Goal: Transaction & Acquisition: Purchase product/service

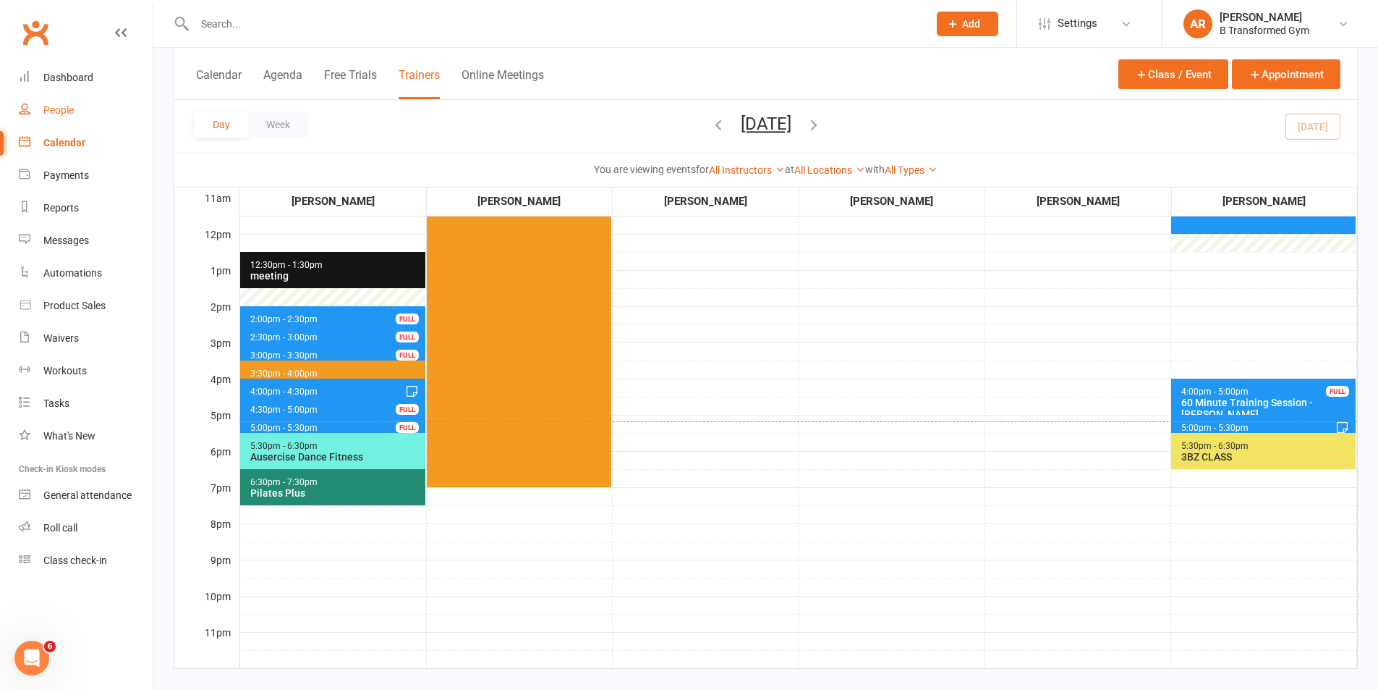
click at [67, 110] on div "People" at bounding box center [58, 110] width 30 height 12
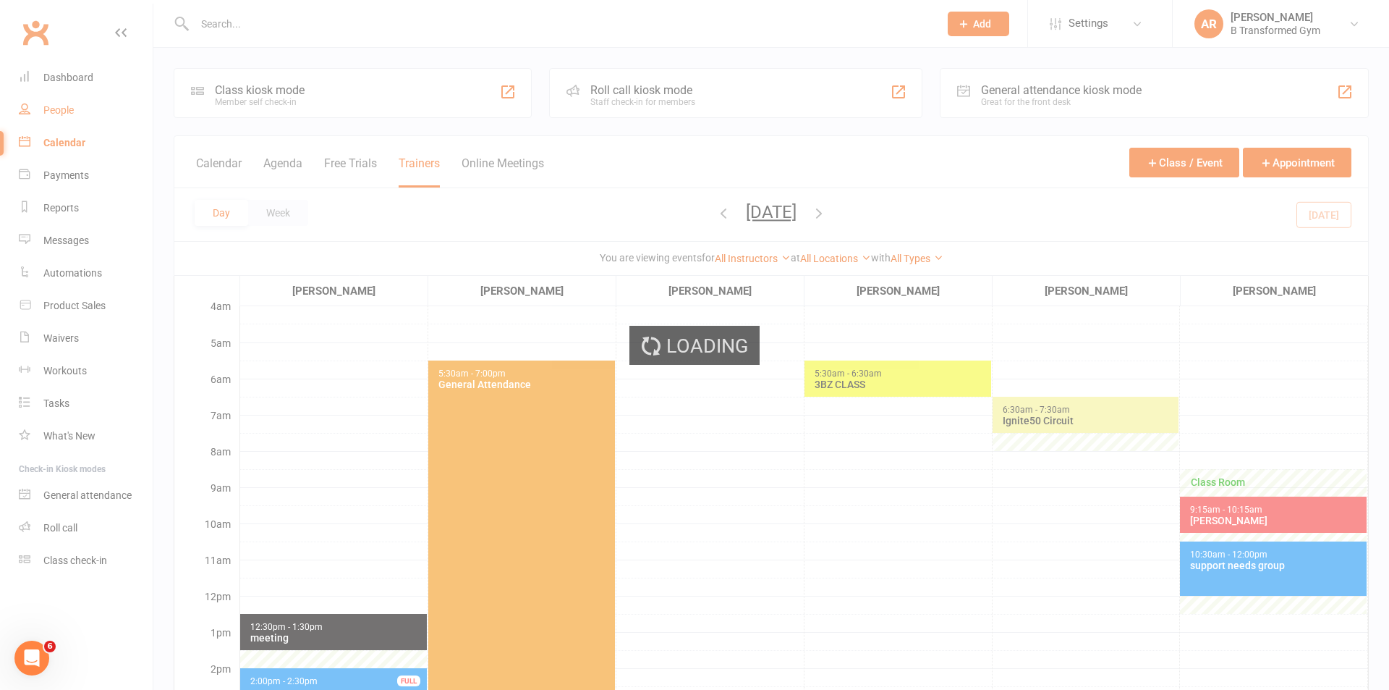
select select "100"
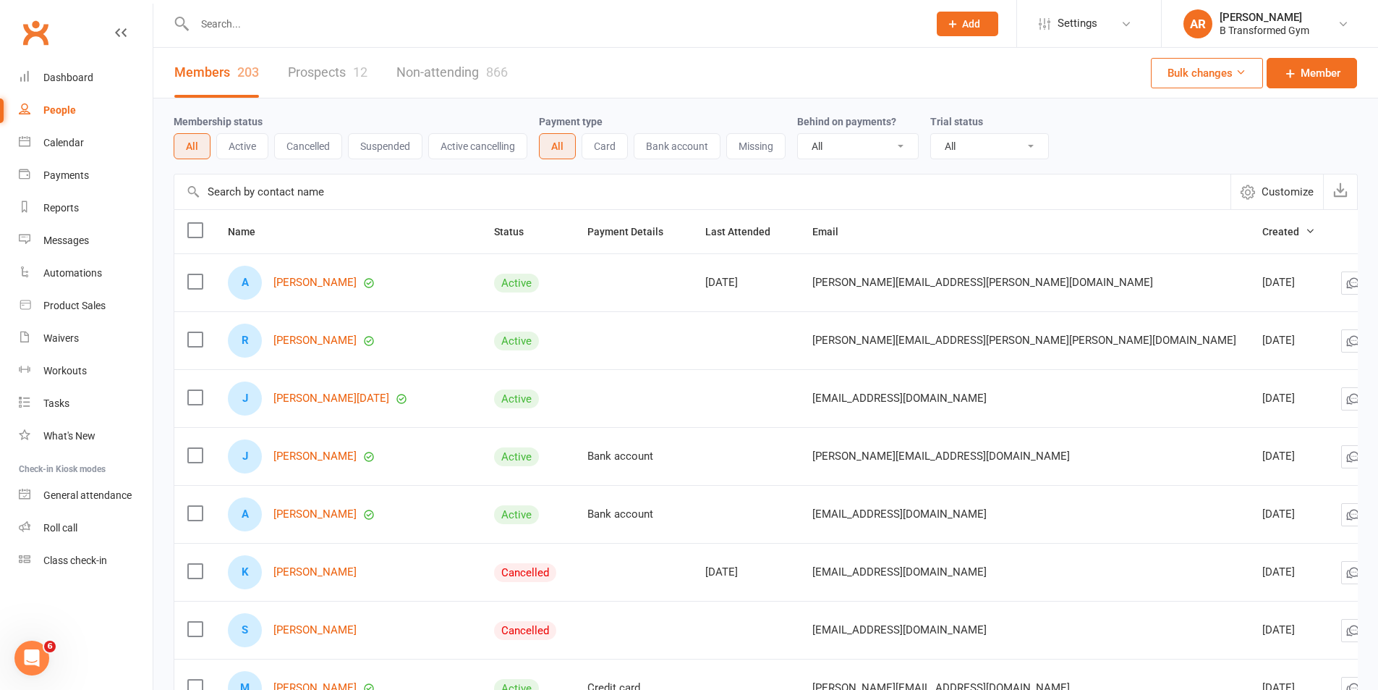
click at [258, 22] on input "text" at bounding box center [554, 24] width 728 height 20
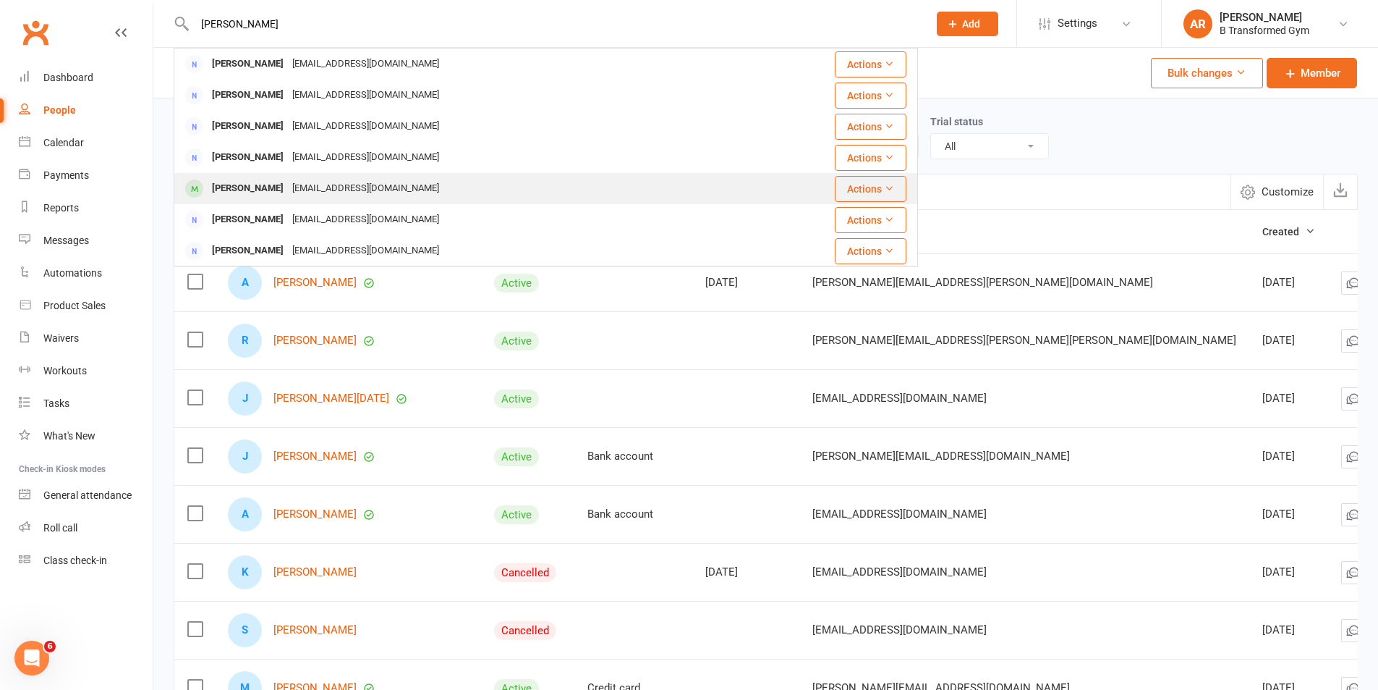
type input "[PERSON_NAME]"
click at [264, 182] on div "[PERSON_NAME]" at bounding box center [248, 188] width 80 height 21
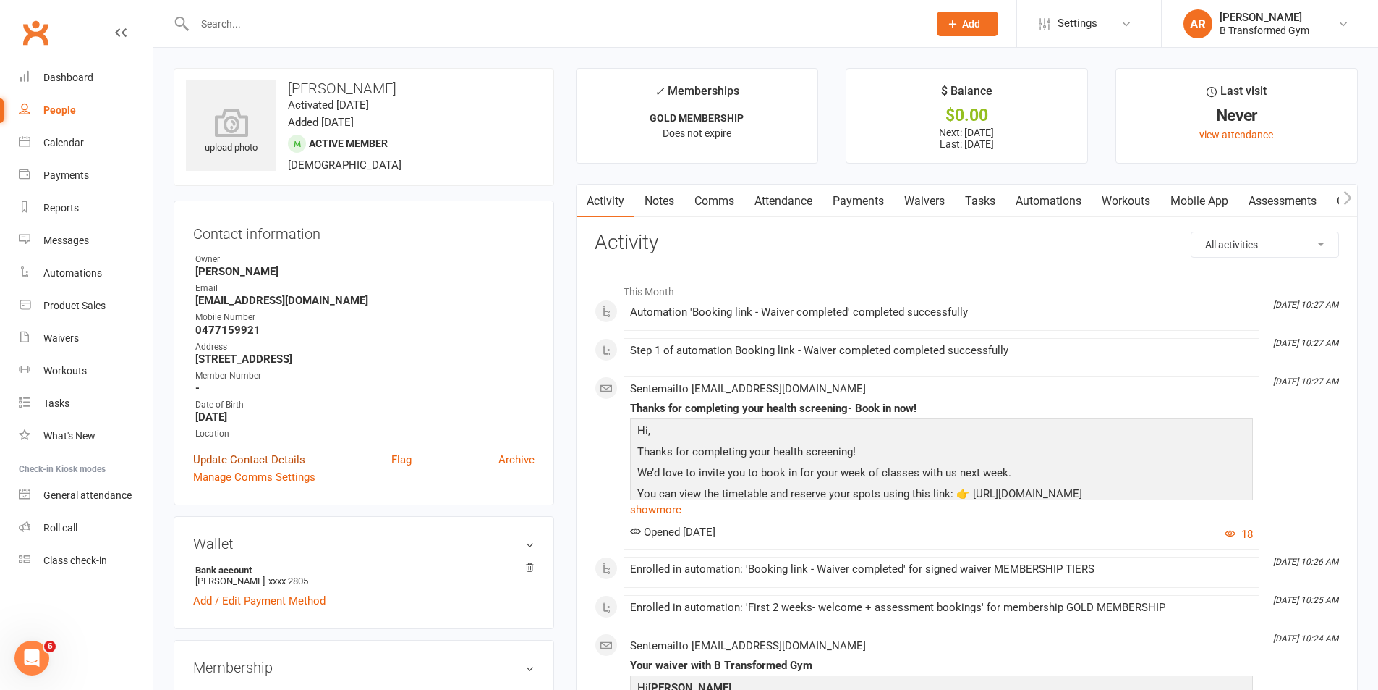
click at [286, 459] on link "Update Contact Details" at bounding box center [249, 459] width 112 height 17
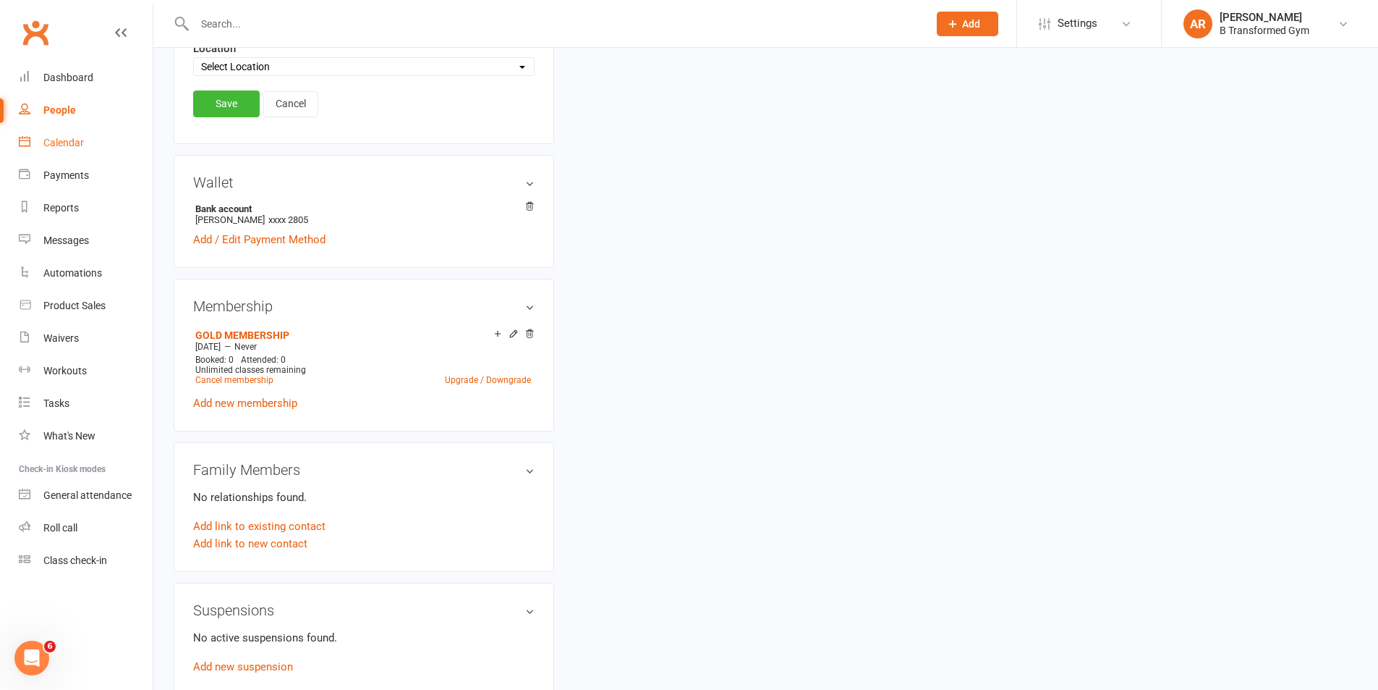
scroll to position [68, 0]
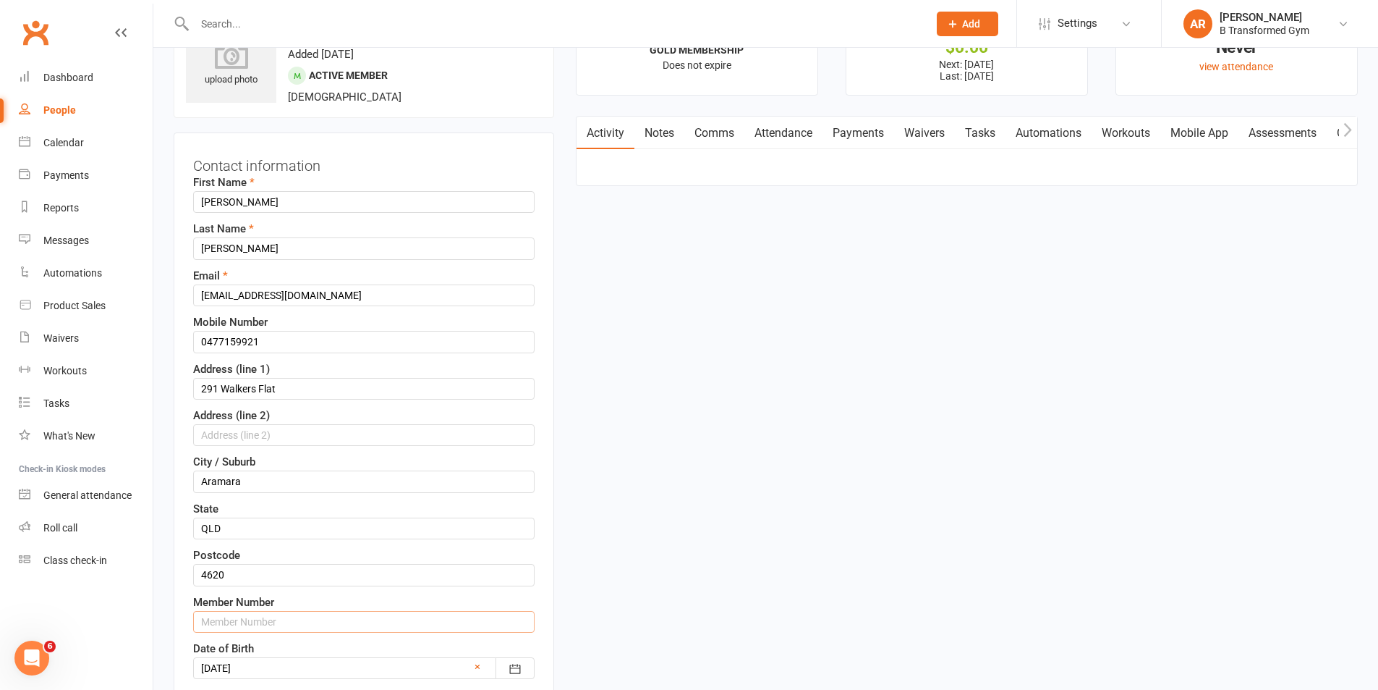
click at [322, 621] on input "text" at bounding box center [363, 622] width 341 height 22
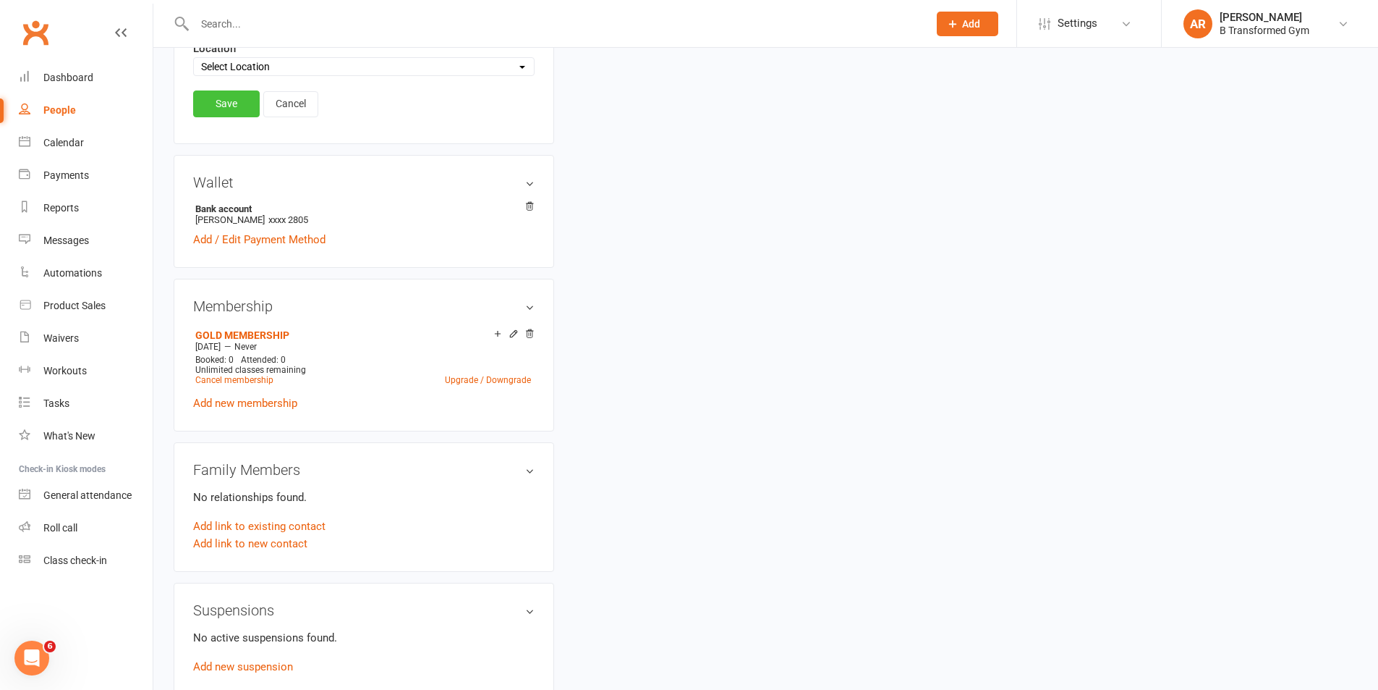
type input "220184"
click at [220, 107] on link "Save" at bounding box center [226, 103] width 67 height 26
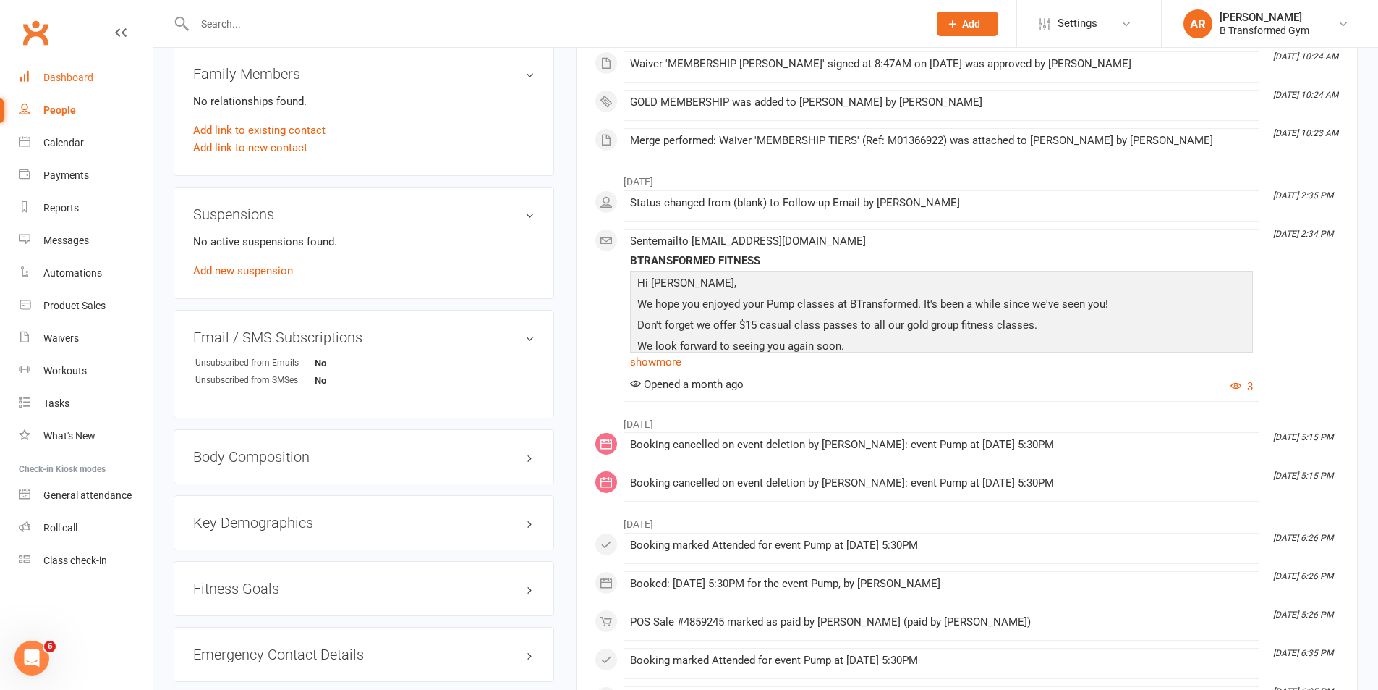
click at [85, 75] on div "Dashboard" at bounding box center [68, 78] width 50 height 12
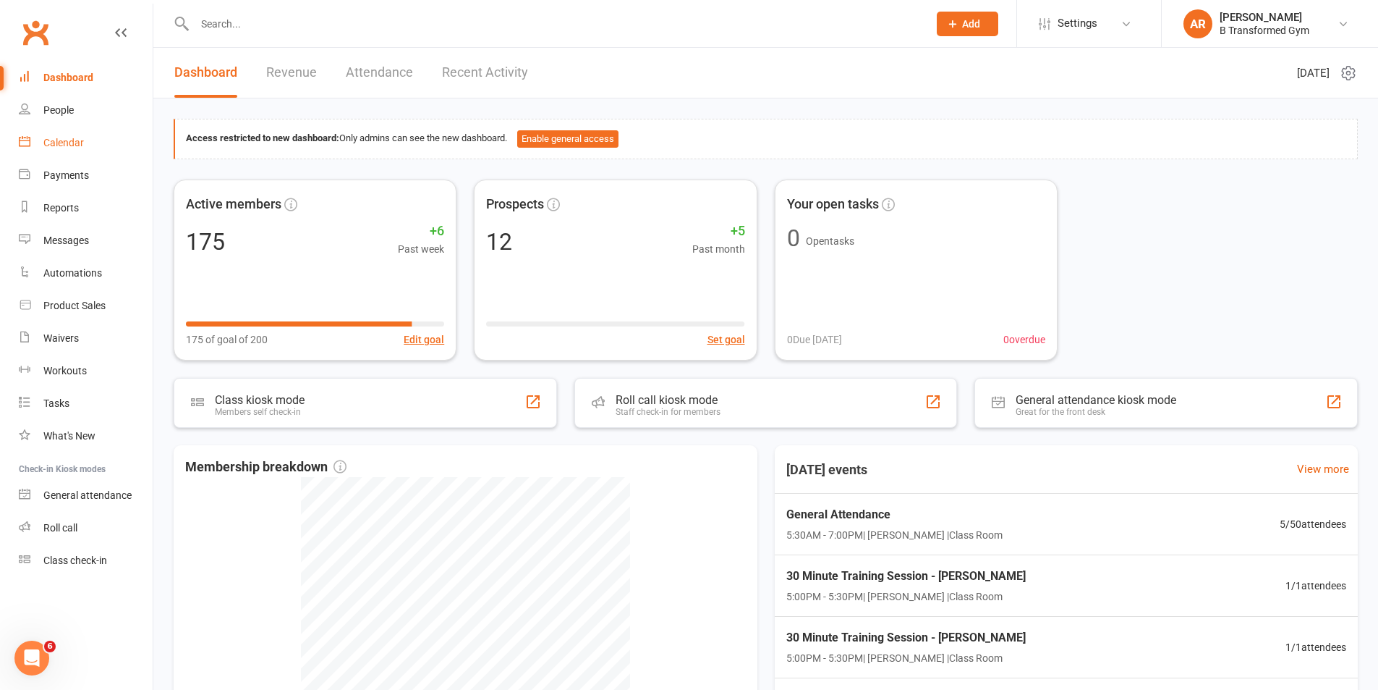
click at [62, 139] on div "Calendar" at bounding box center [63, 143] width 41 height 12
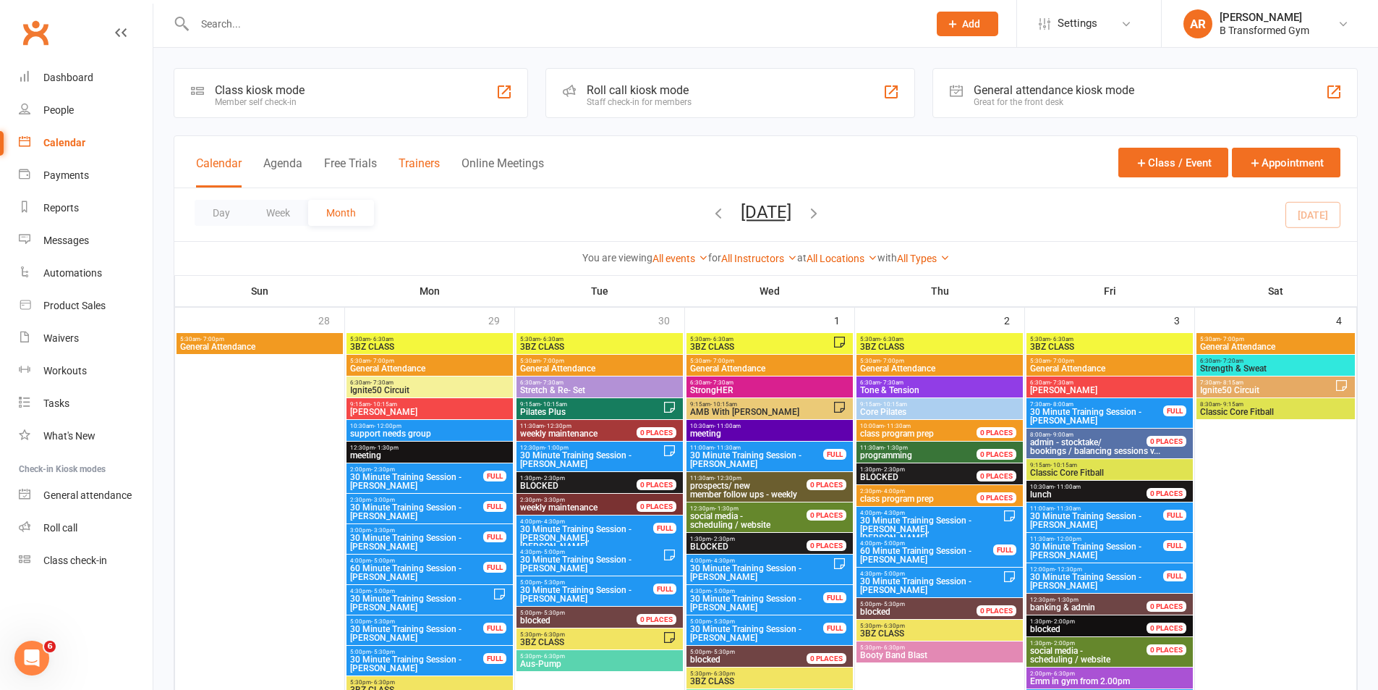
click at [433, 162] on button "Trainers" at bounding box center [419, 171] width 41 height 31
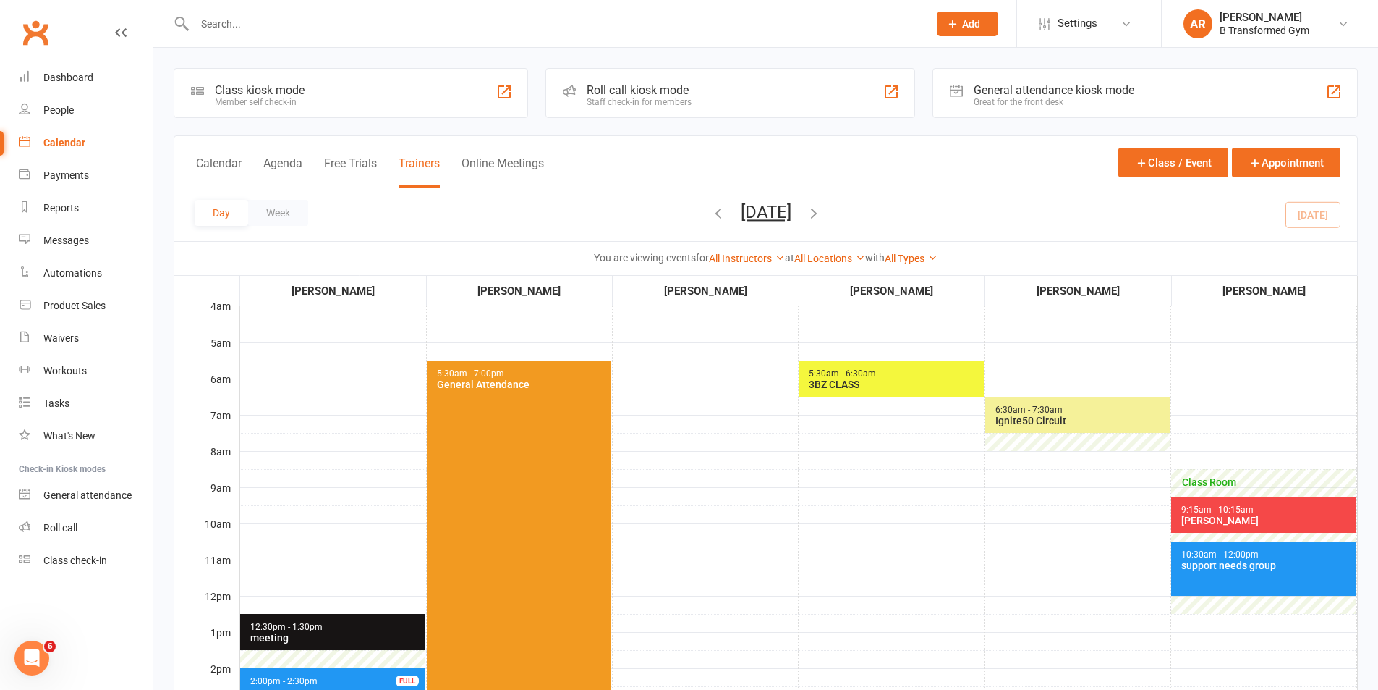
scroll to position [362, 0]
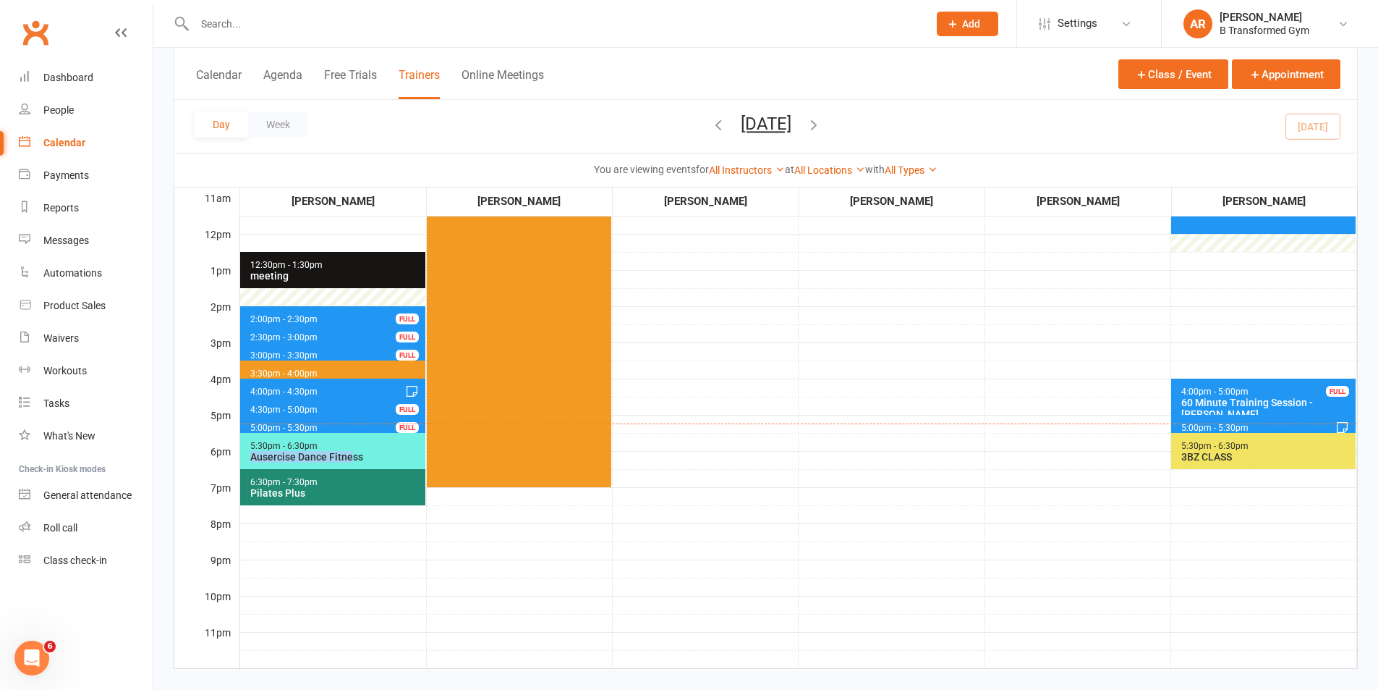
click at [354, 449] on span "5:30pm - 6:30pm Ausercise Dance Fitness" at bounding box center [332, 451] width 185 height 36
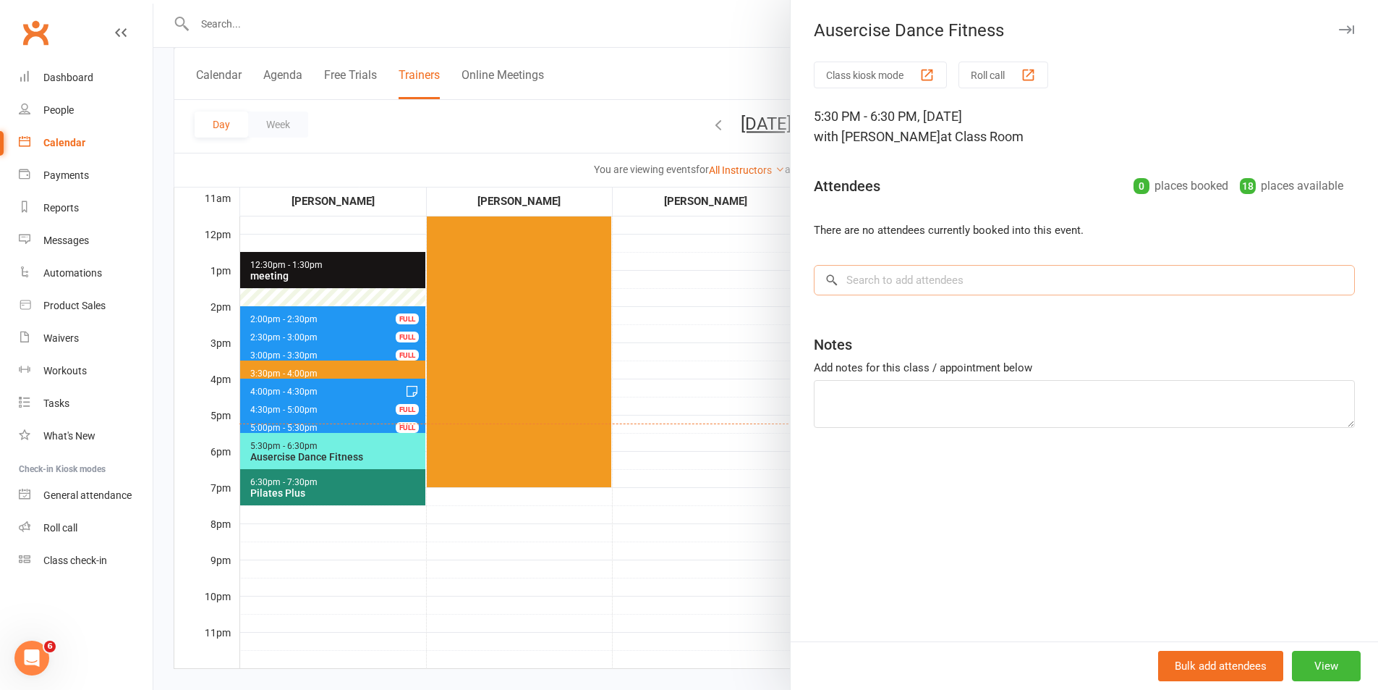
click at [912, 285] on input "search" at bounding box center [1084, 280] width 541 height 30
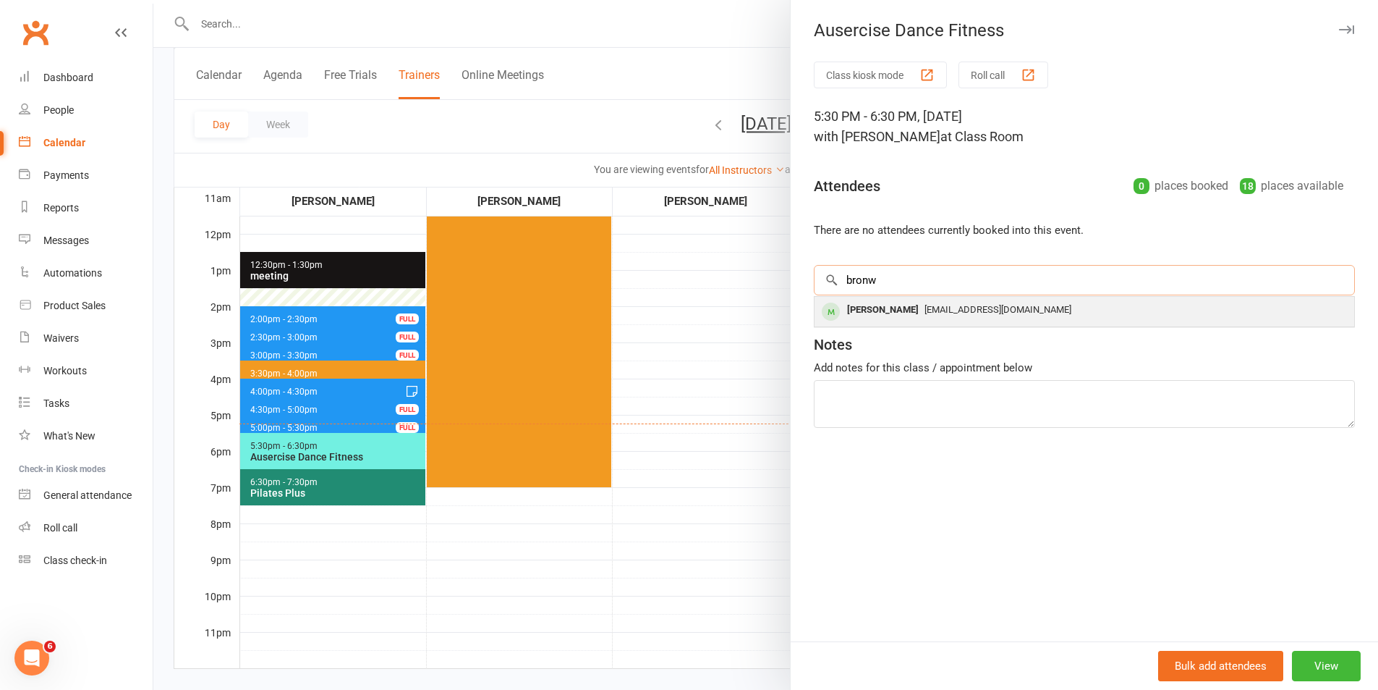
type input "bronw"
click at [928, 304] on span "[EMAIL_ADDRESS][DOMAIN_NAME]" at bounding box center [998, 309] width 147 height 11
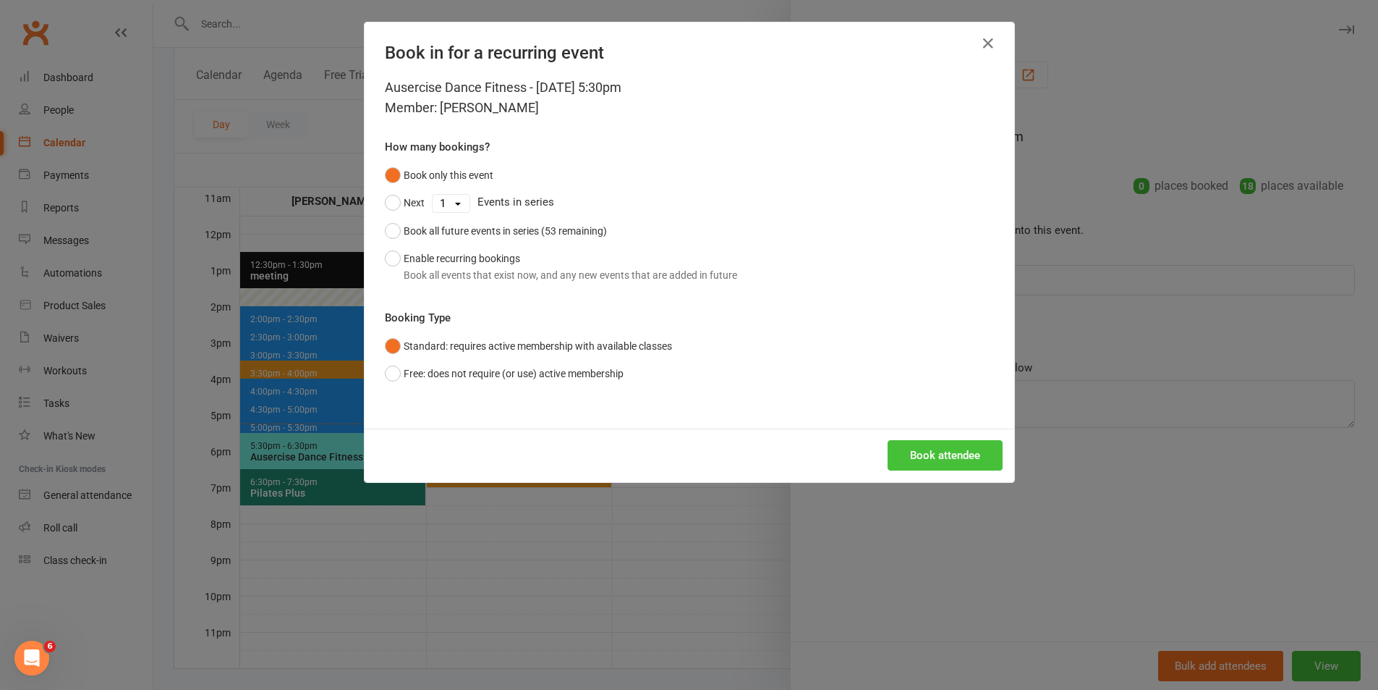
click at [960, 462] on button "Book attendee" at bounding box center [945, 455] width 115 height 30
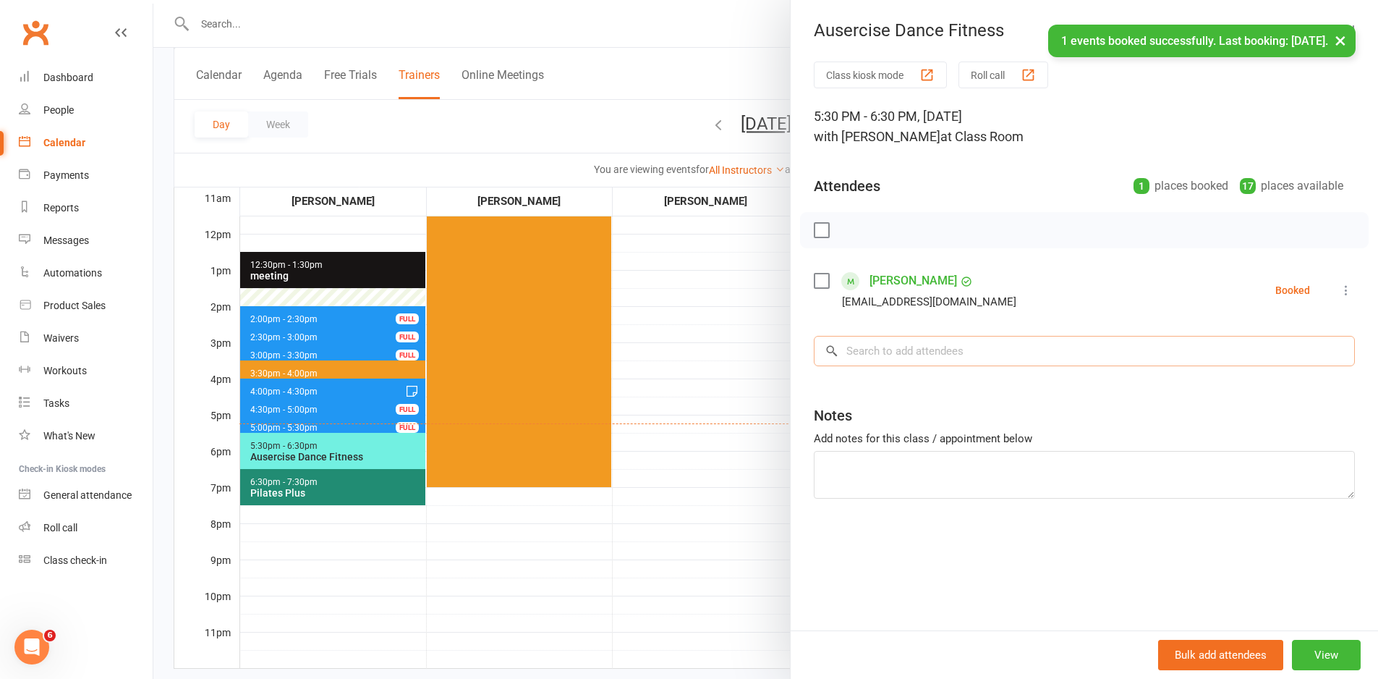
click at [900, 362] on input "search" at bounding box center [1084, 351] width 541 height 30
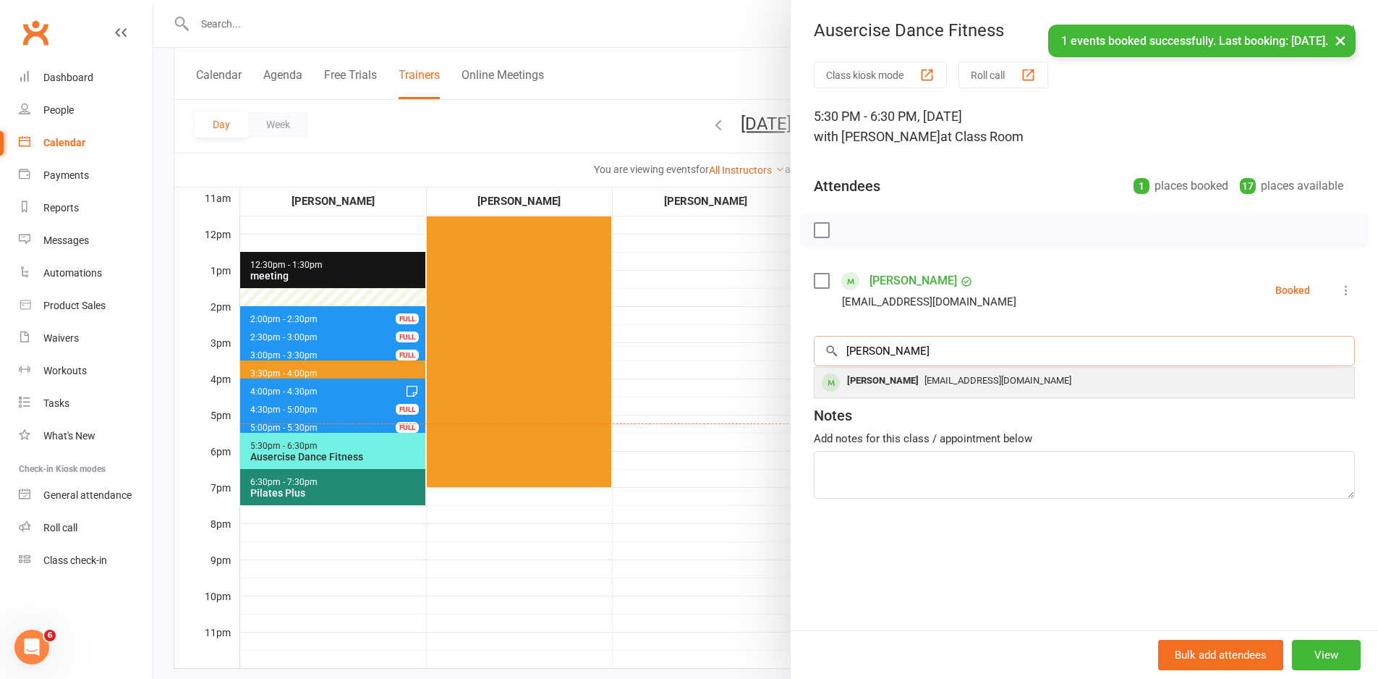
type input "[PERSON_NAME]"
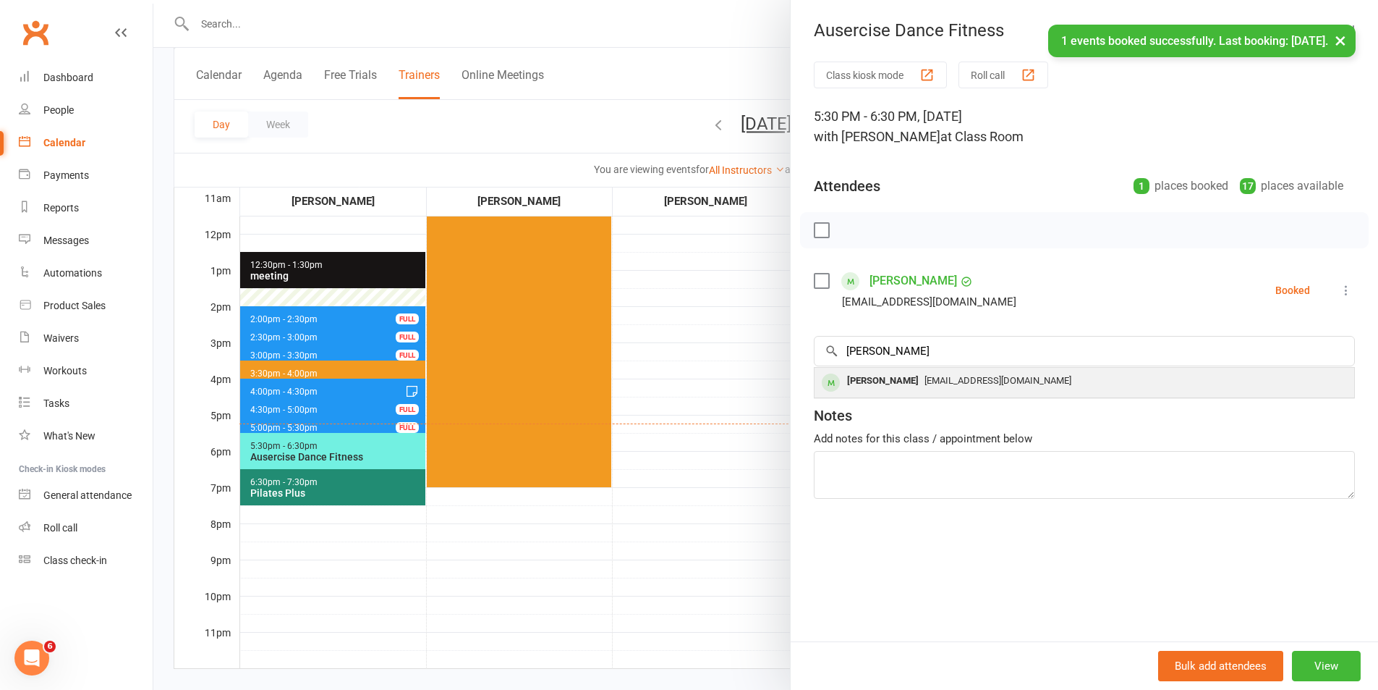
click at [884, 386] on div "[PERSON_NAME]" at bounding box center [882, 380] width 83 height 21
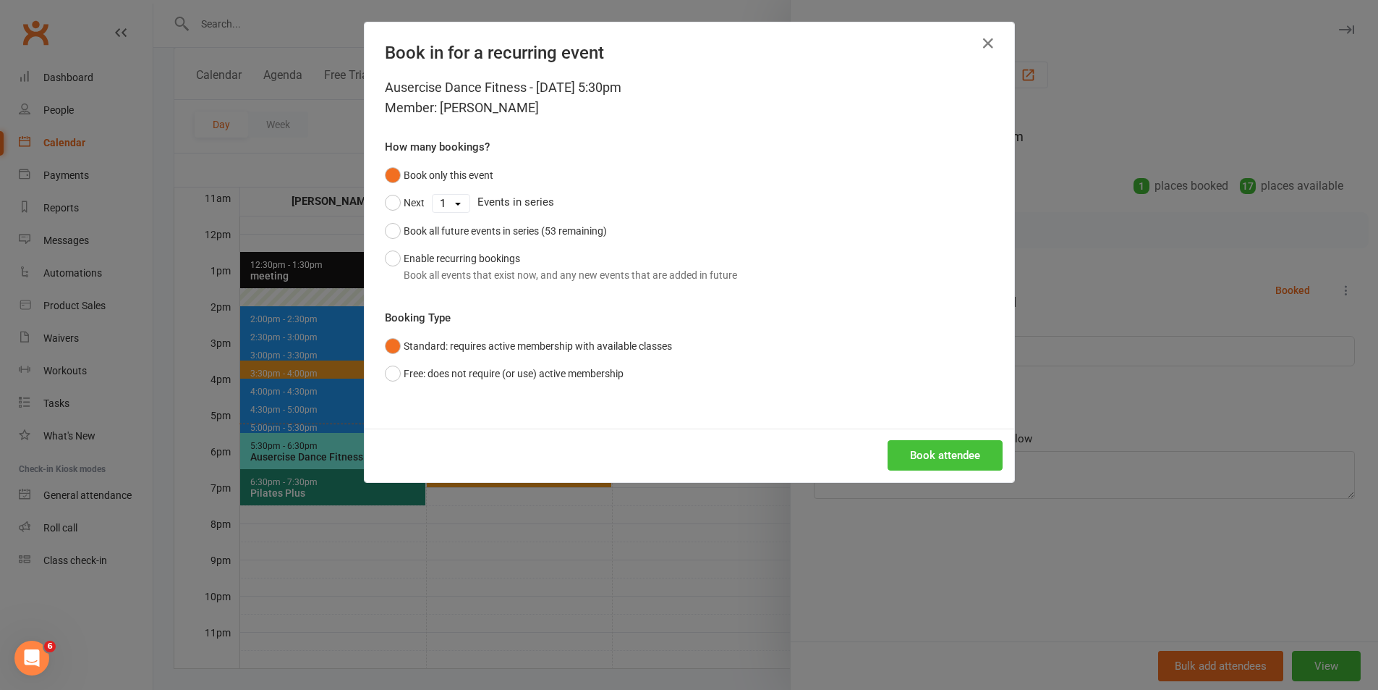
click at [962, 451] on button "Book attendee" at bounding box center [945, 455] width 115 height 30
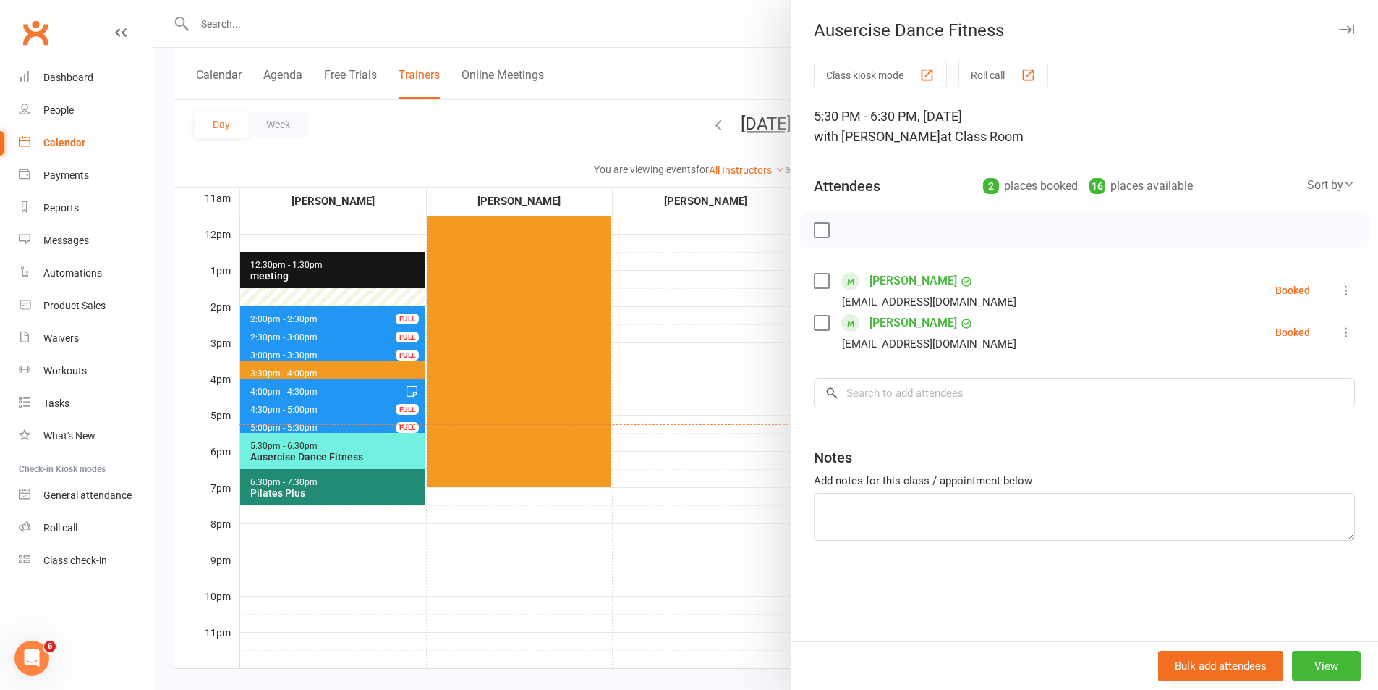
click at [658, 57] on div at bounding box center [765, 345] width 1225 height 690
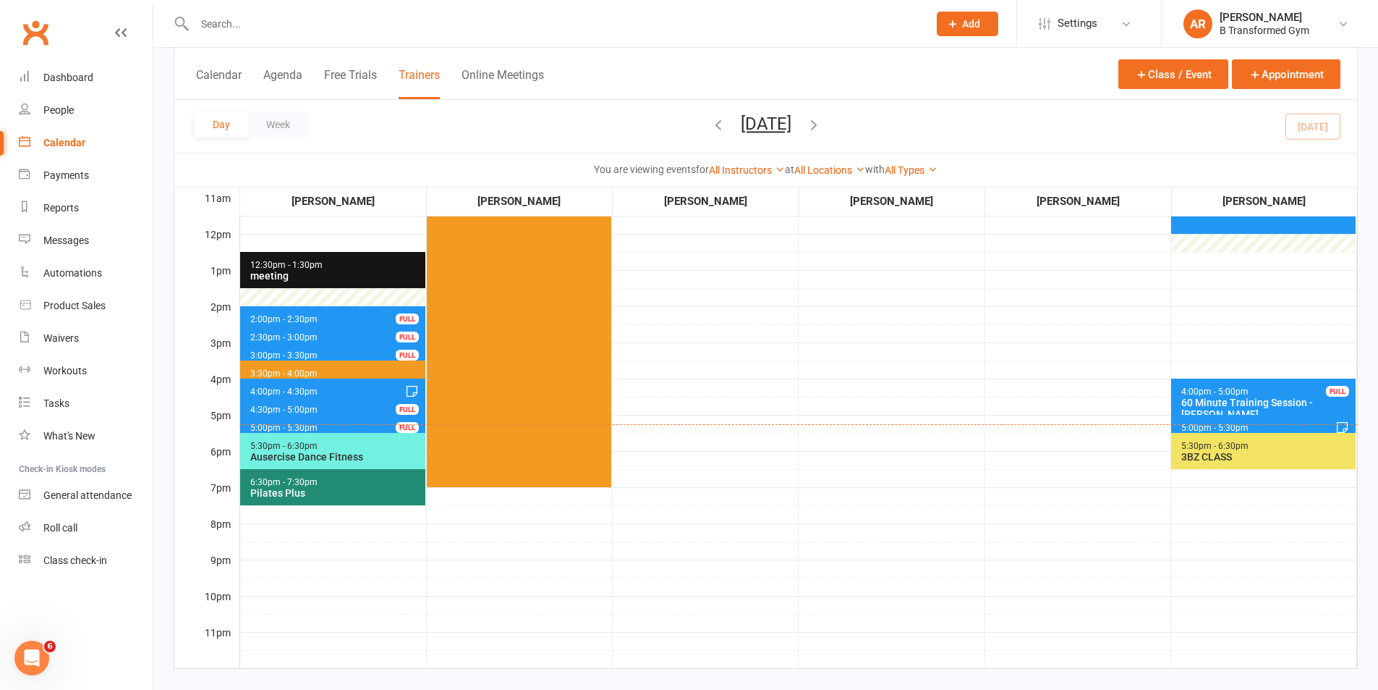
scroll to position [0, 0]
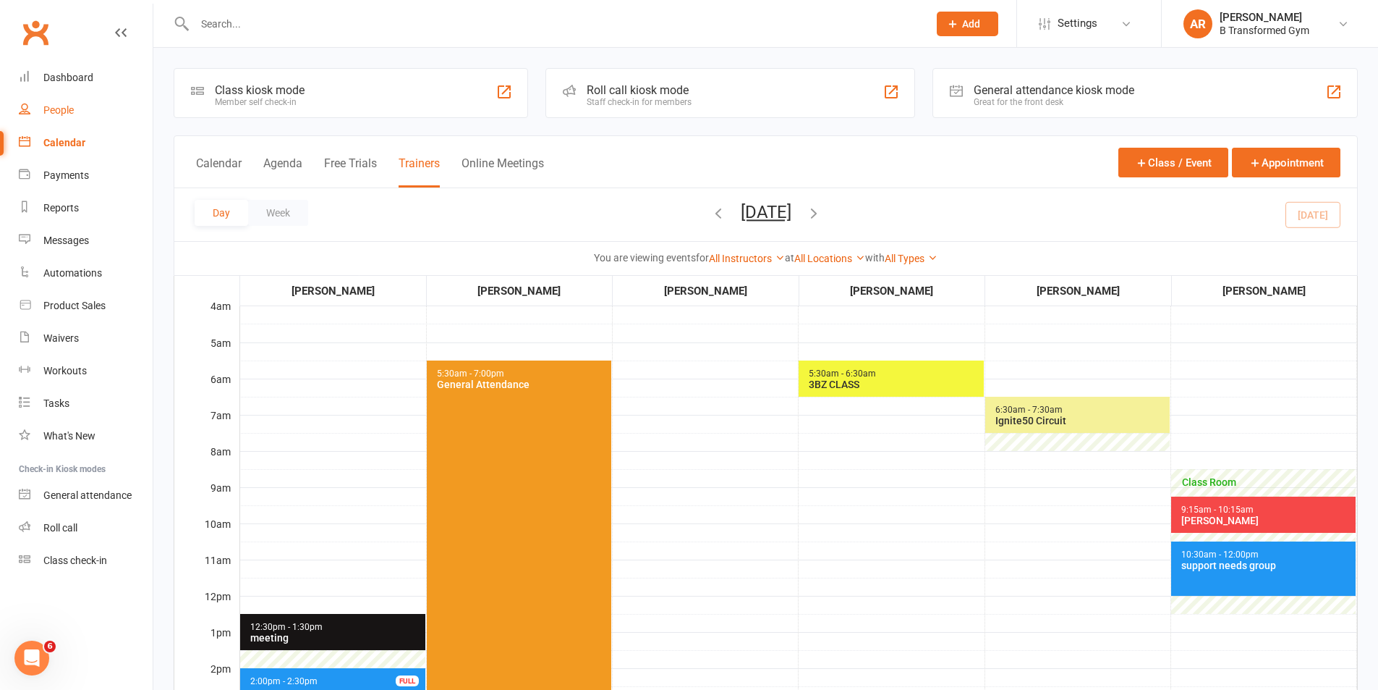
click at [63, 106] on link "People" at bounding box center [86, 110] width 134 height 33
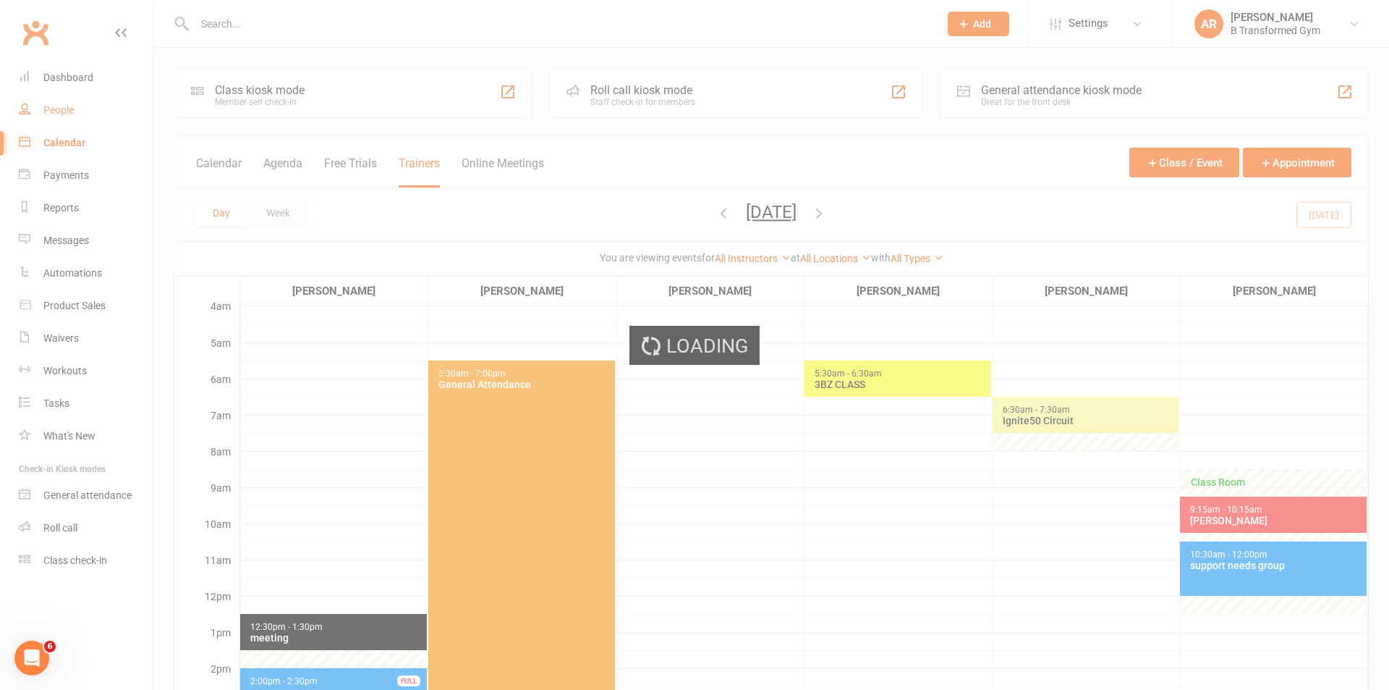
select select "100"
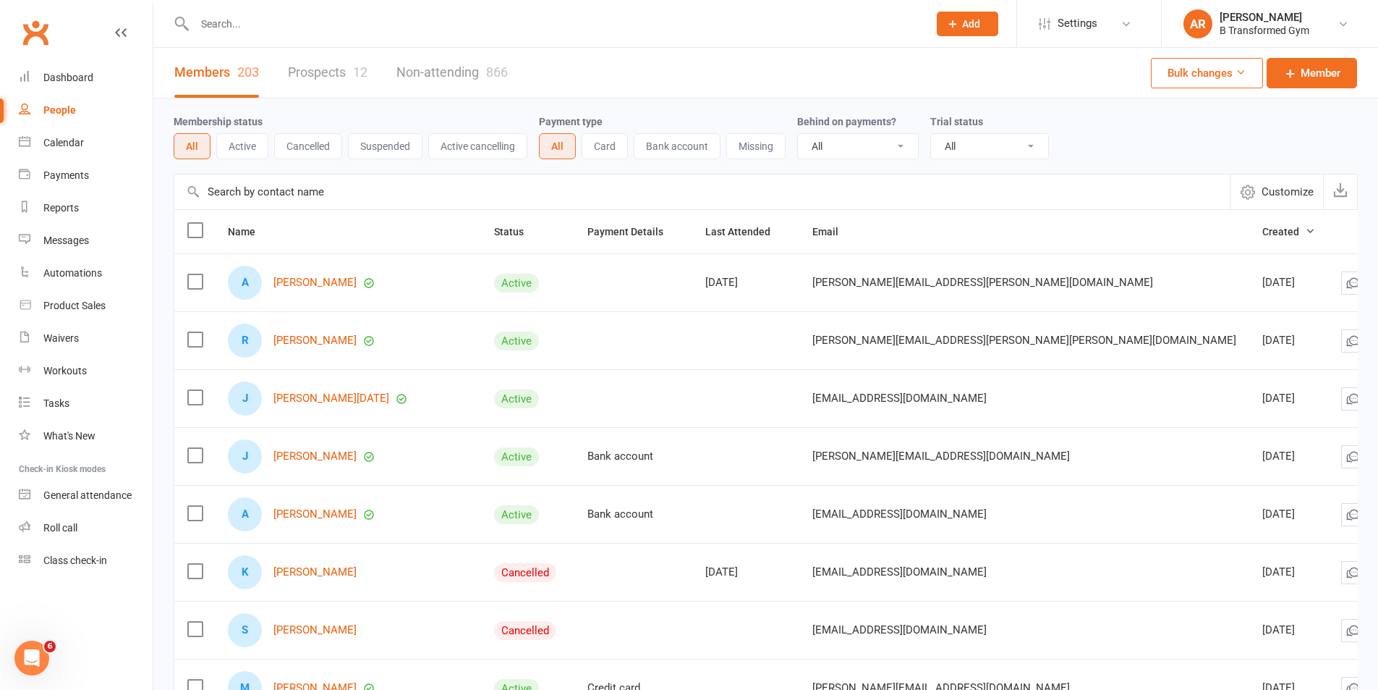
click at [230, 26] on input "text" at bounding box center [554, 24] width 728 height 20
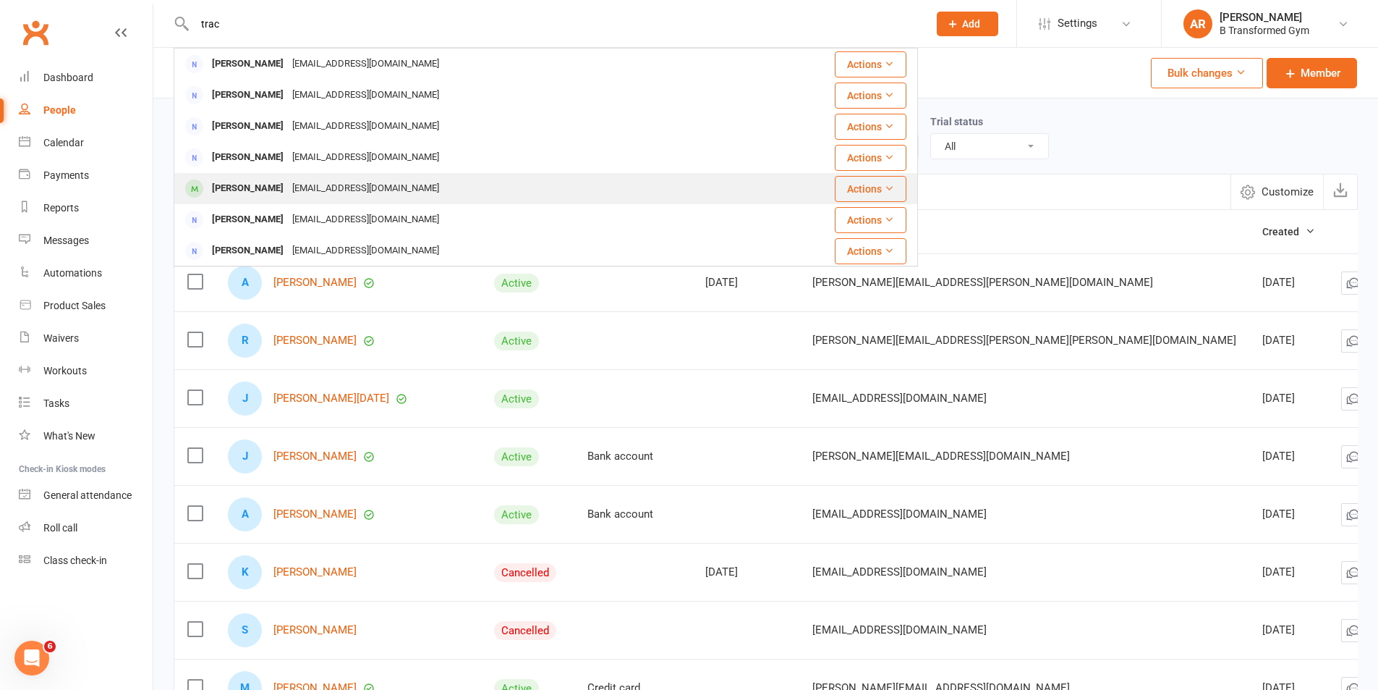
type input "trac"
click at [254, 189] on div "[PERSON_NAME]" at bounding box center [248, 188] width 80 height 21
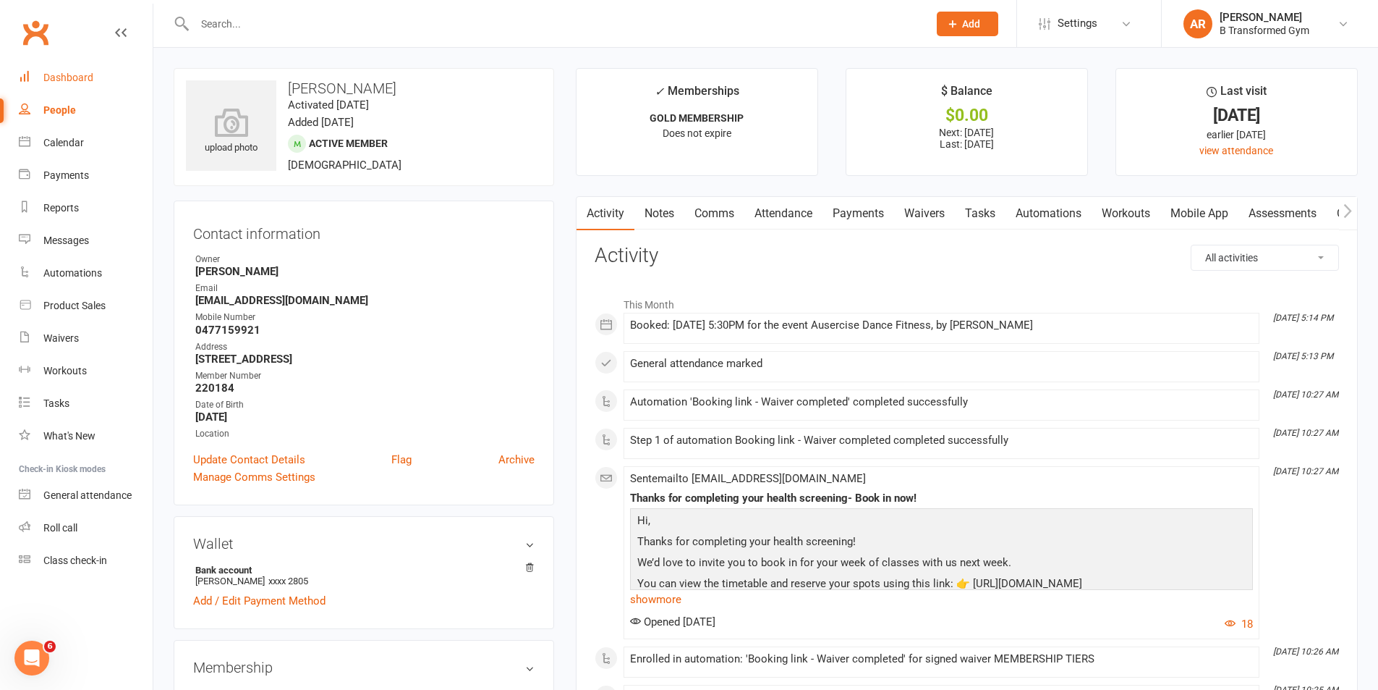
click at [85, 76] on div "Dashboard" at bounding box center [68, 78] width 50 height 12
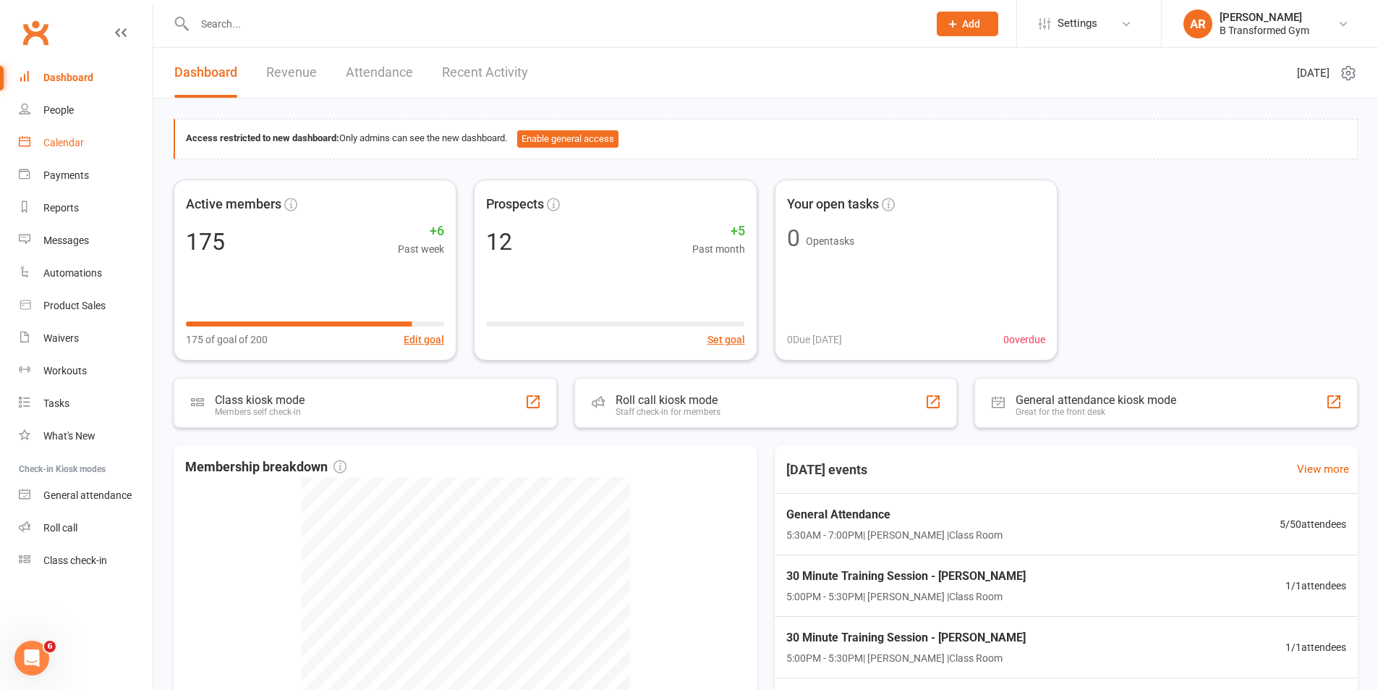
click at [38, 143] on link "Calendar" at bounding box center [86, 143] width 134 height 33
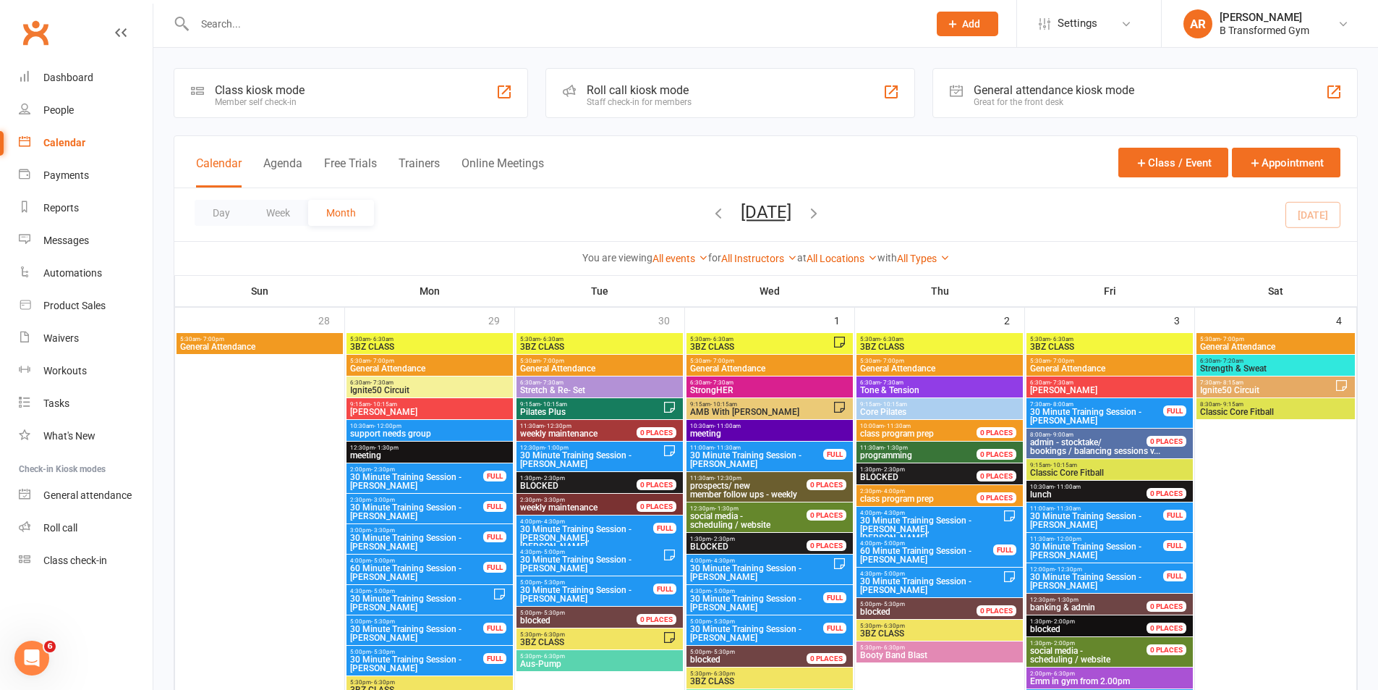
click at [420, 169] on button "Trainers" at bounding box center [419, 171] width 41 height 31
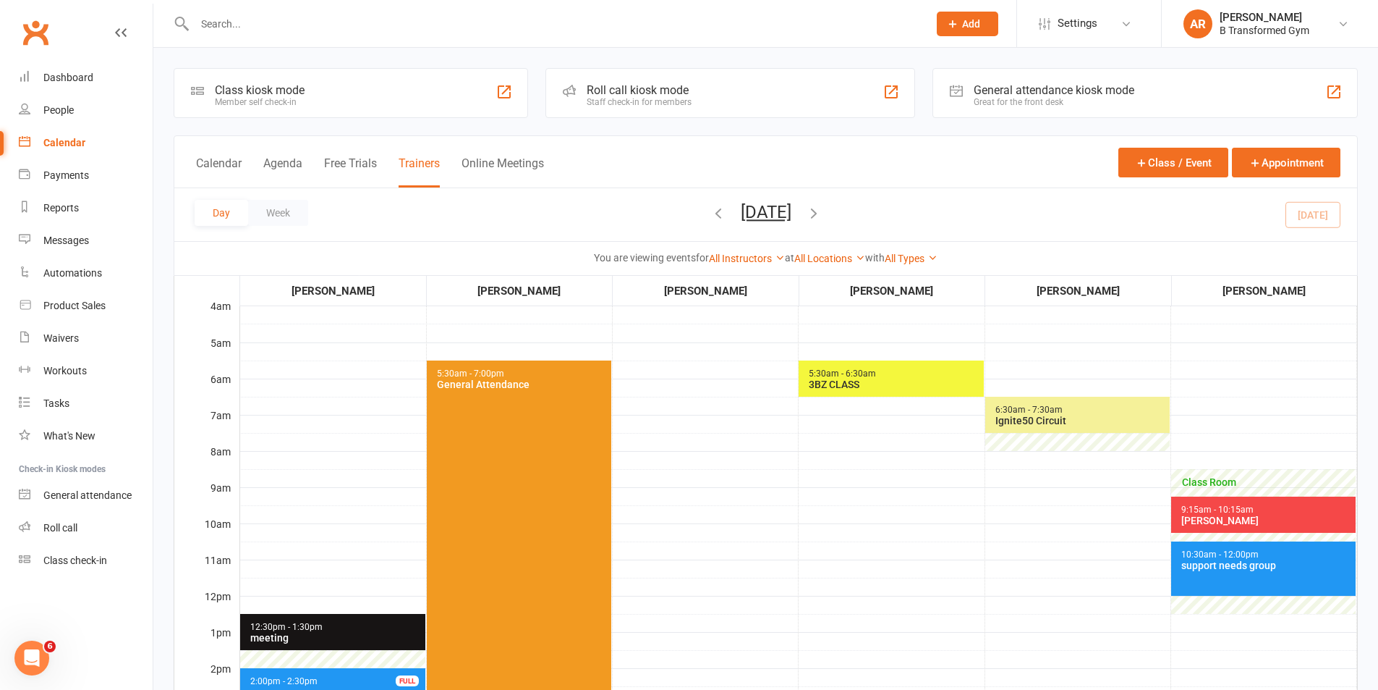
scroll to position [362, 0]
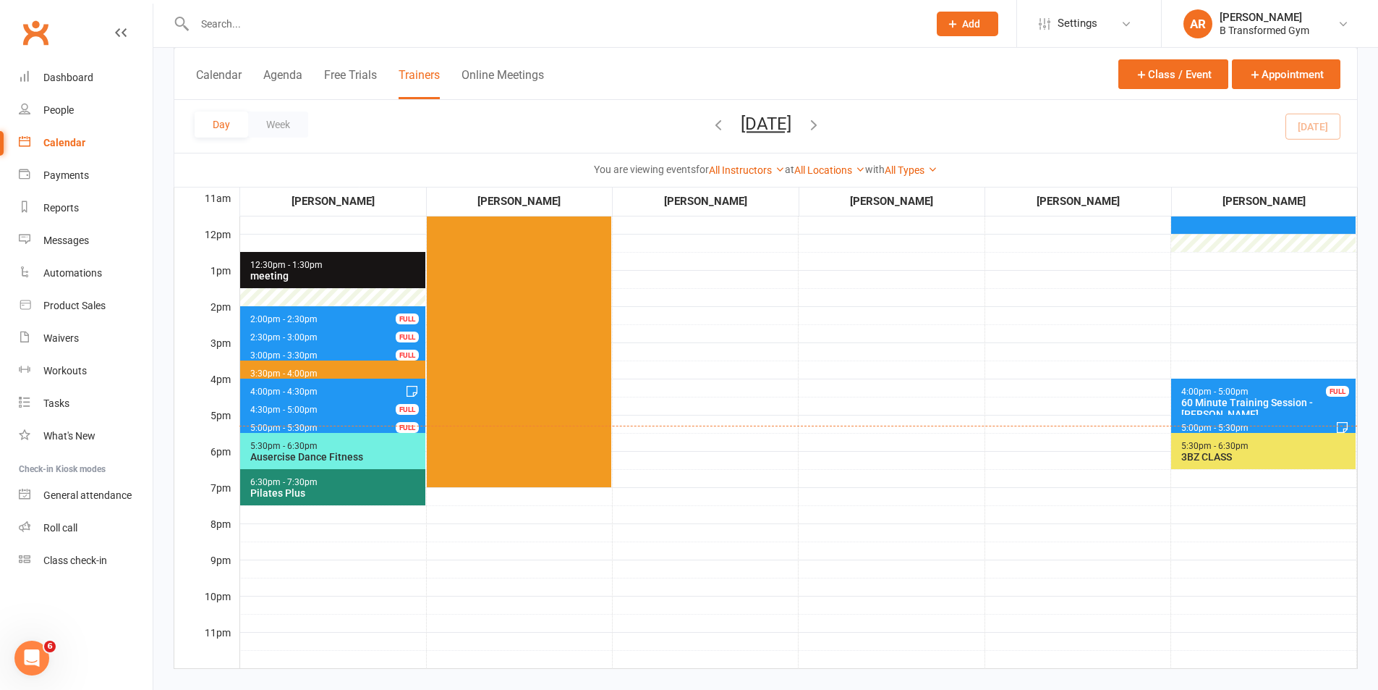
click at [1261, 416] on span "5:00pm - 5:30pm 30 Minute Training Session - [PERSON_NAME] FULL" at bounding box center [1263, 425] width 184 height 21
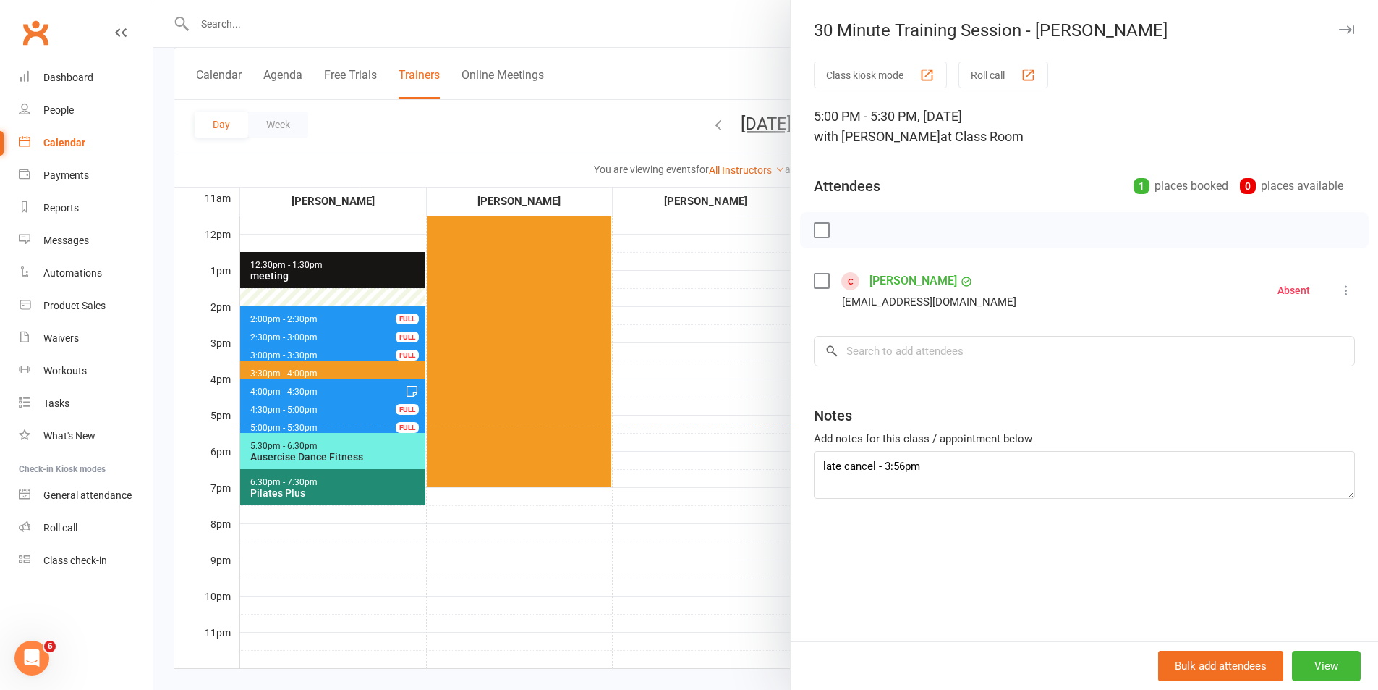
click at [716, 266] on div at bounding box center [765, 345] width 1225 height 690
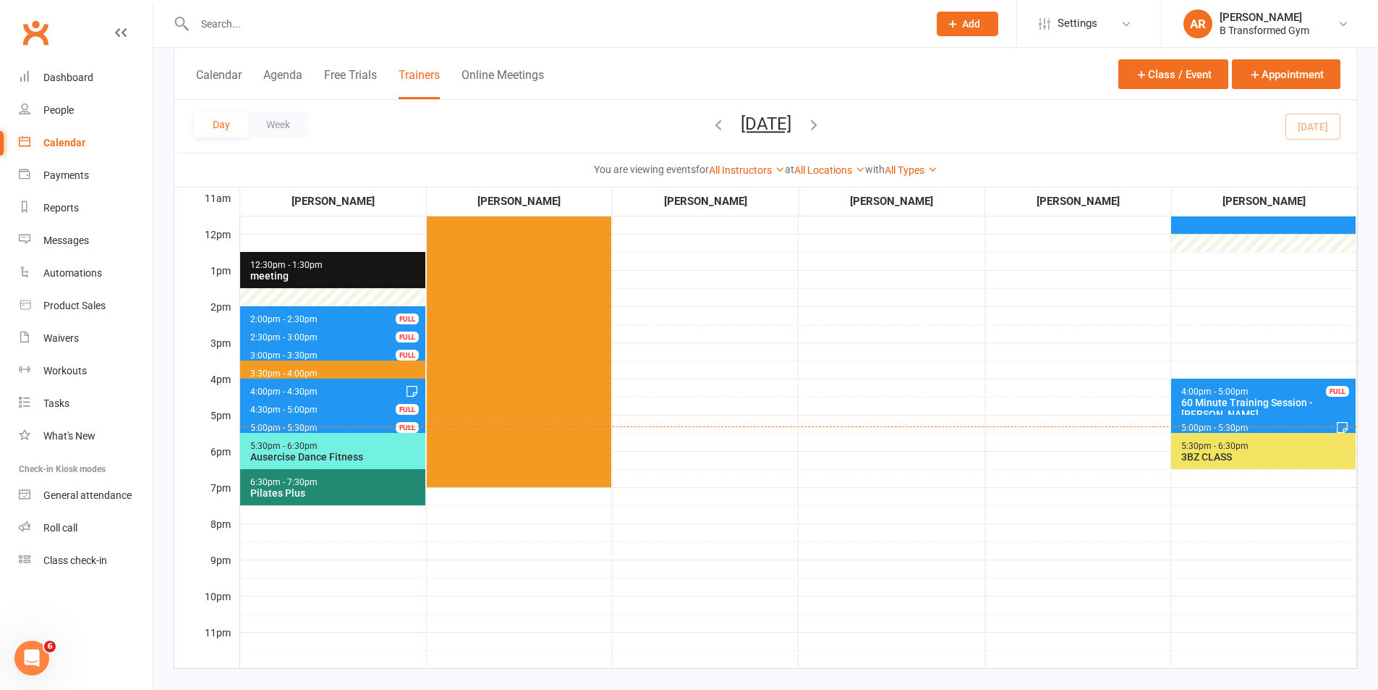
click at [1295, 463] on span "5:30pm - 6:30pm 3BZ CLASS" at bounding box center [1263, 451] width 184 height 36
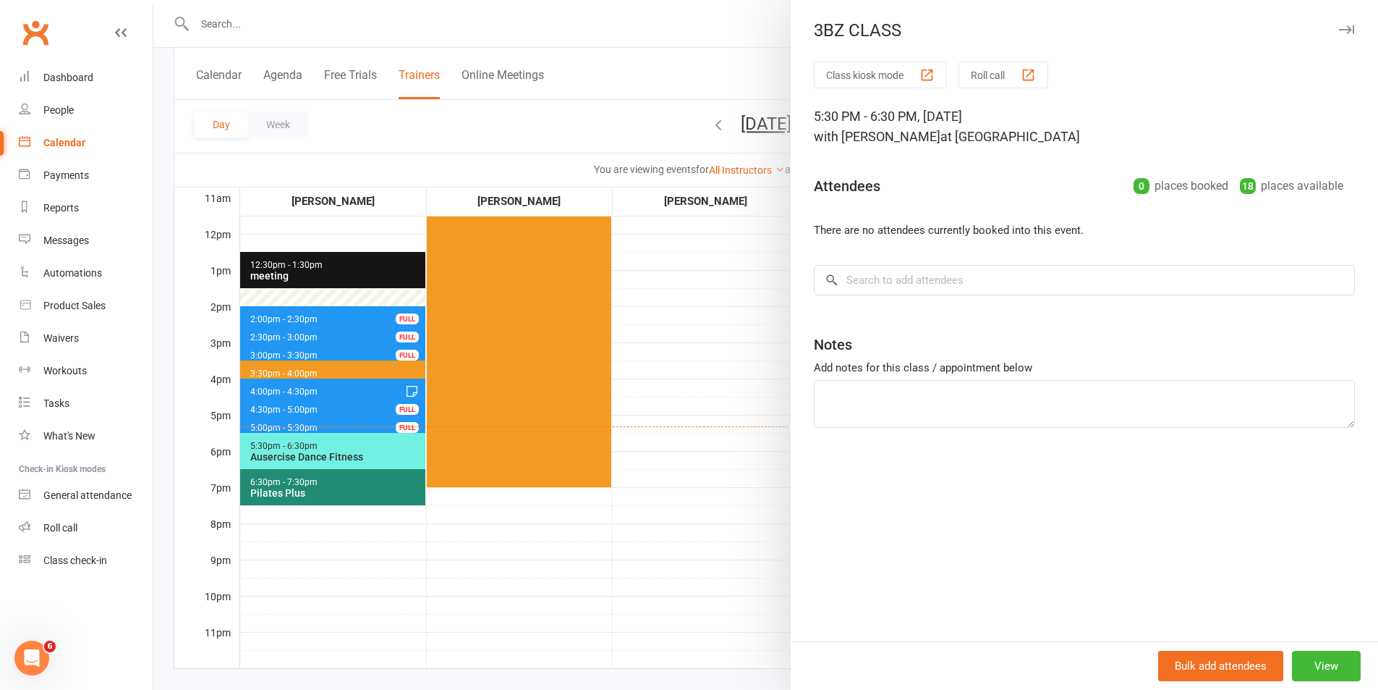
click at [742, 253] on div at bounding box center [765, 345] width 1225 height 690
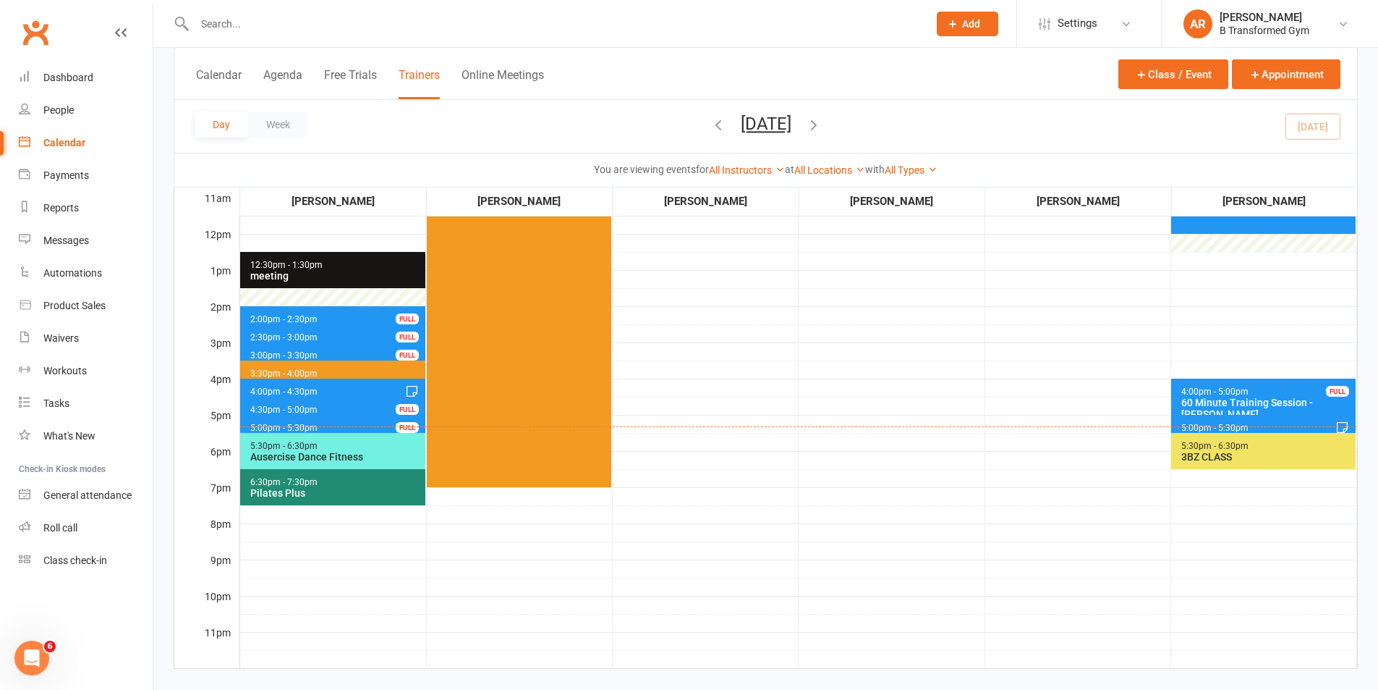
click at [1294, 422] on span "5:00pm - 5:30pm 30 Minute Training Session - [PERSON_NAME] FULL" at bounding box center [1263, 425] width 184 height 21
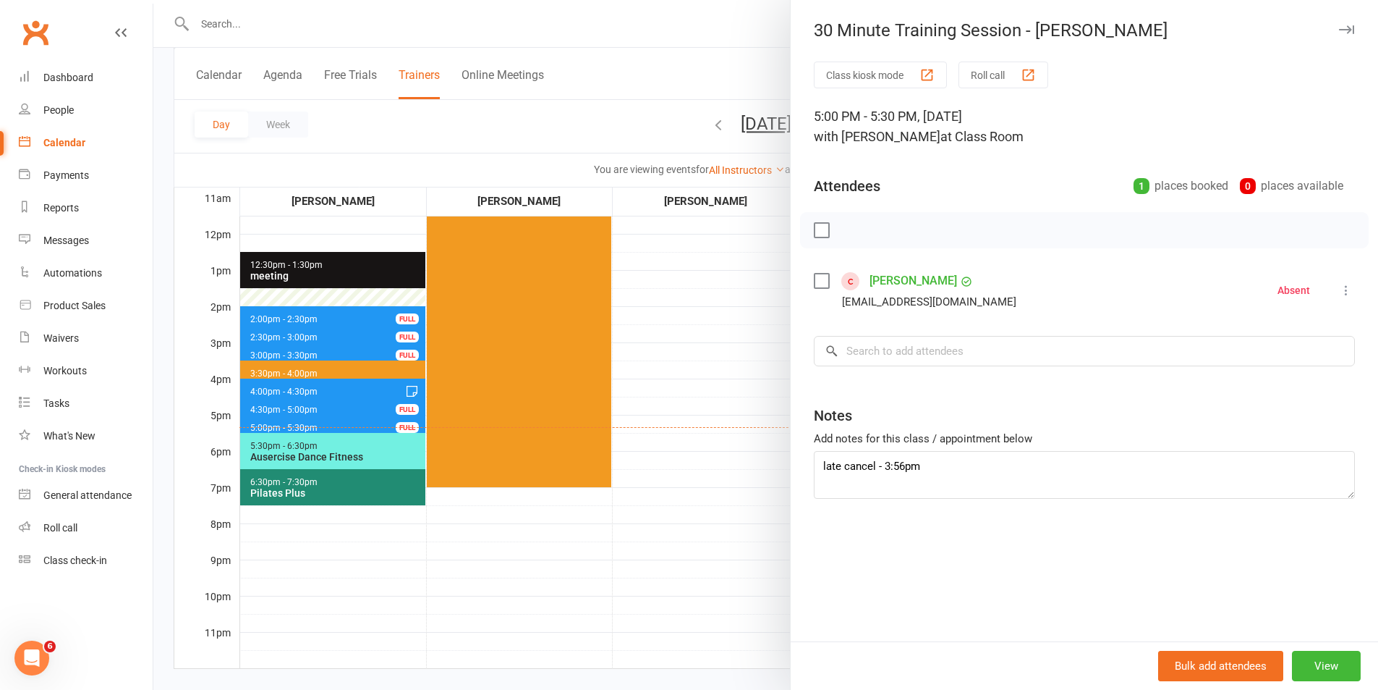
click at [722, 297] on div at bounding box center [765, 345] width 1225 height 690
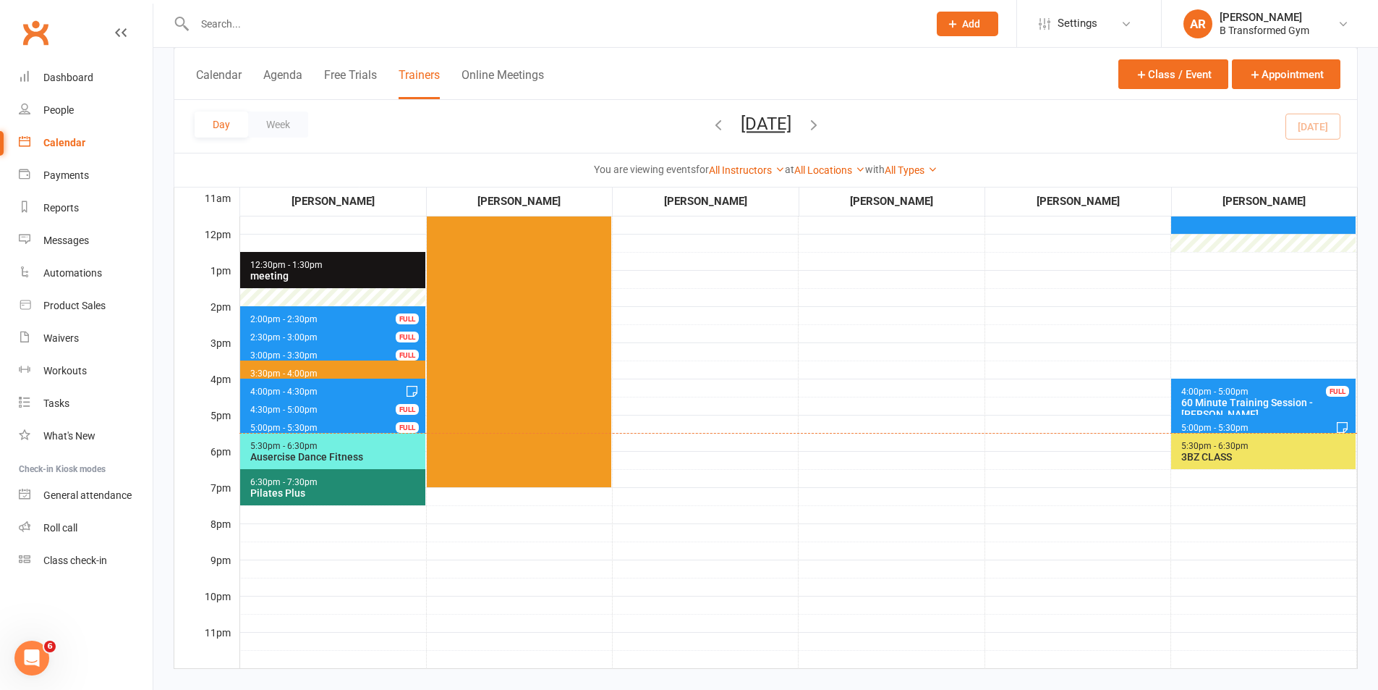
click at [1286, 441] on span "5:30pm - 6:30pm 3BZ CLASS" at bounding box center [1263, 451] width 184 height 36
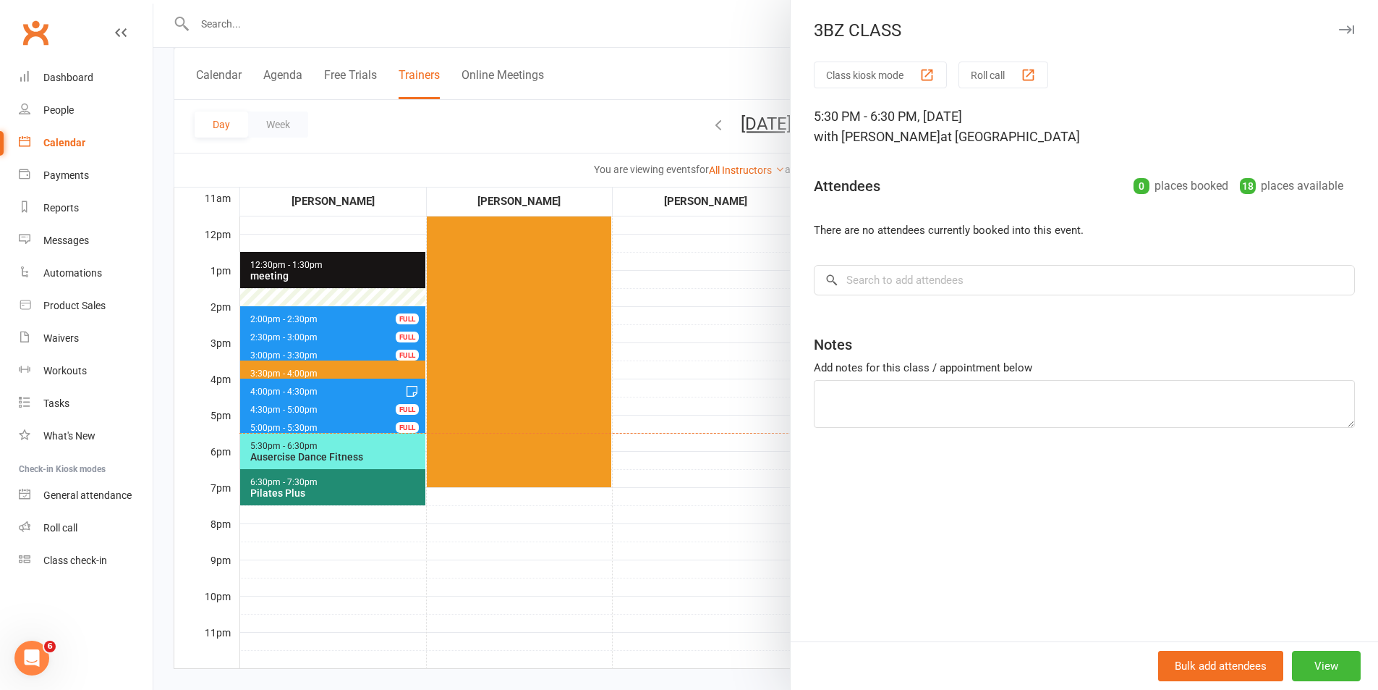
click at [580, 20] on div at bounding box center [765, 345] width 1225 height 690
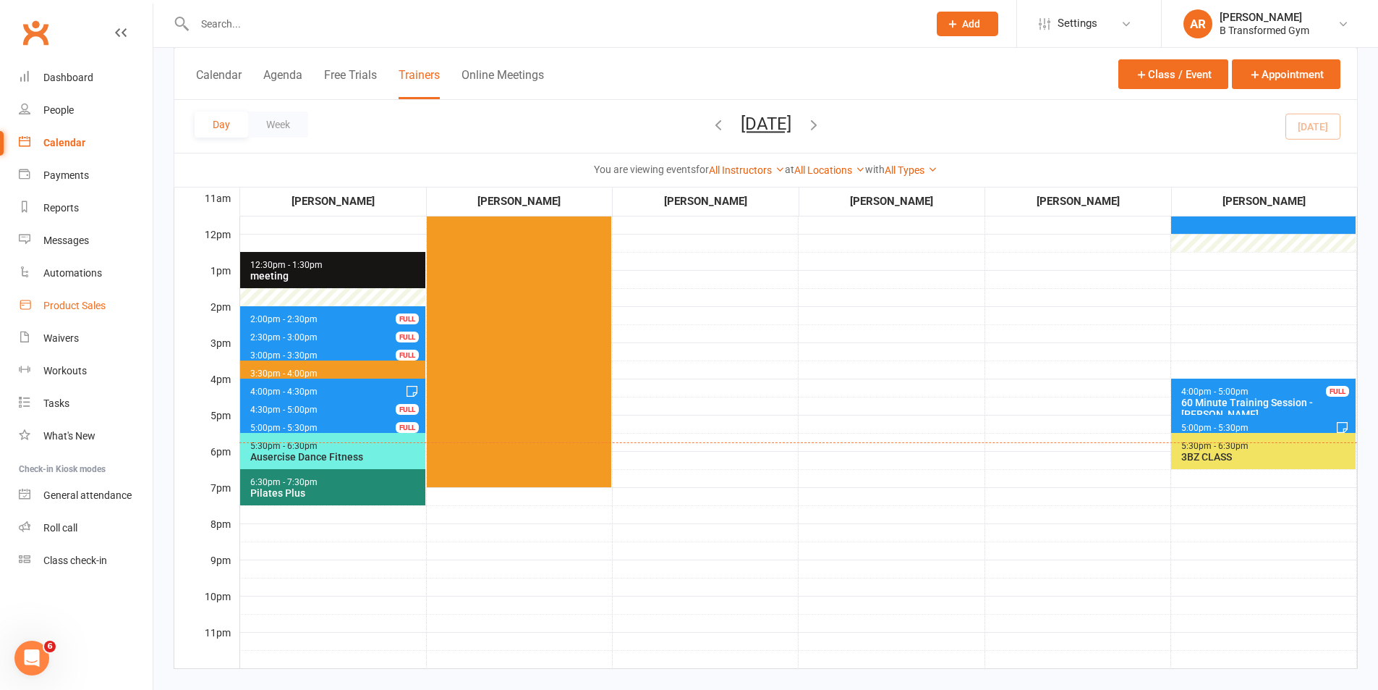
click at [85, 301] on div "Product Sales" at bounding box center [74, 306] width 62 height 12
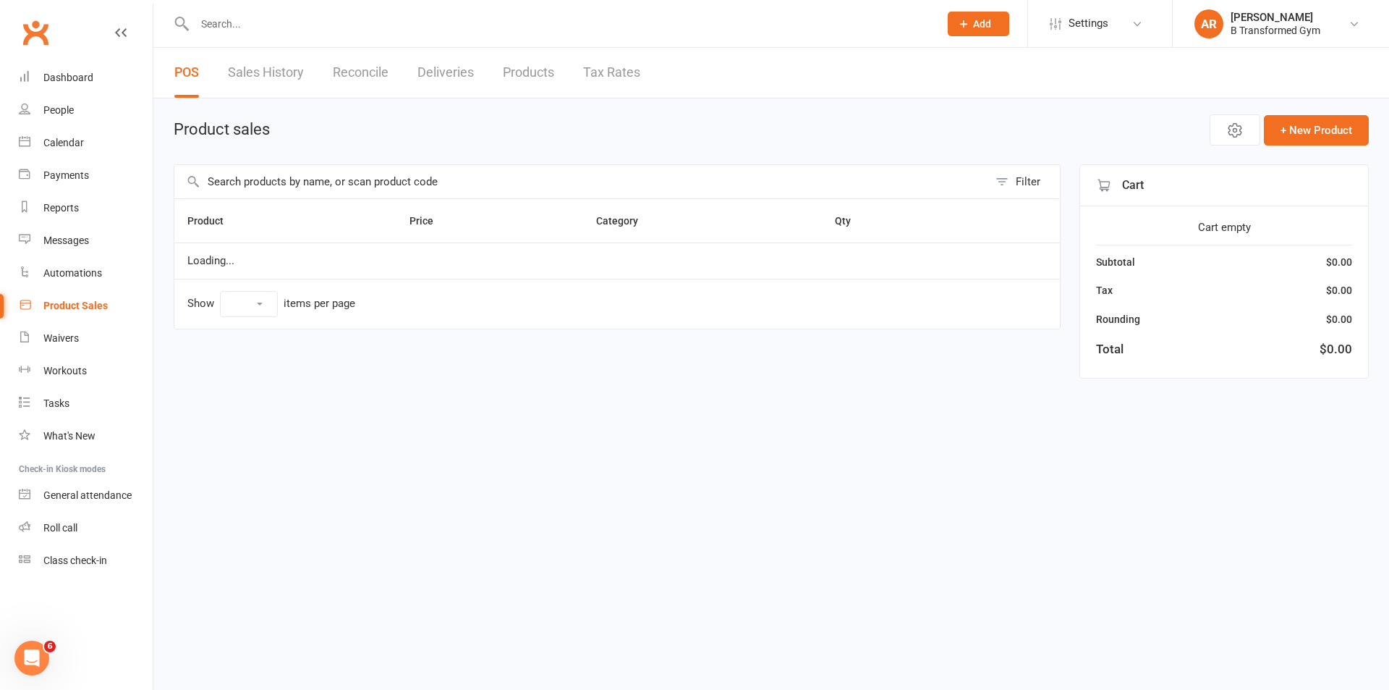
select select "25"
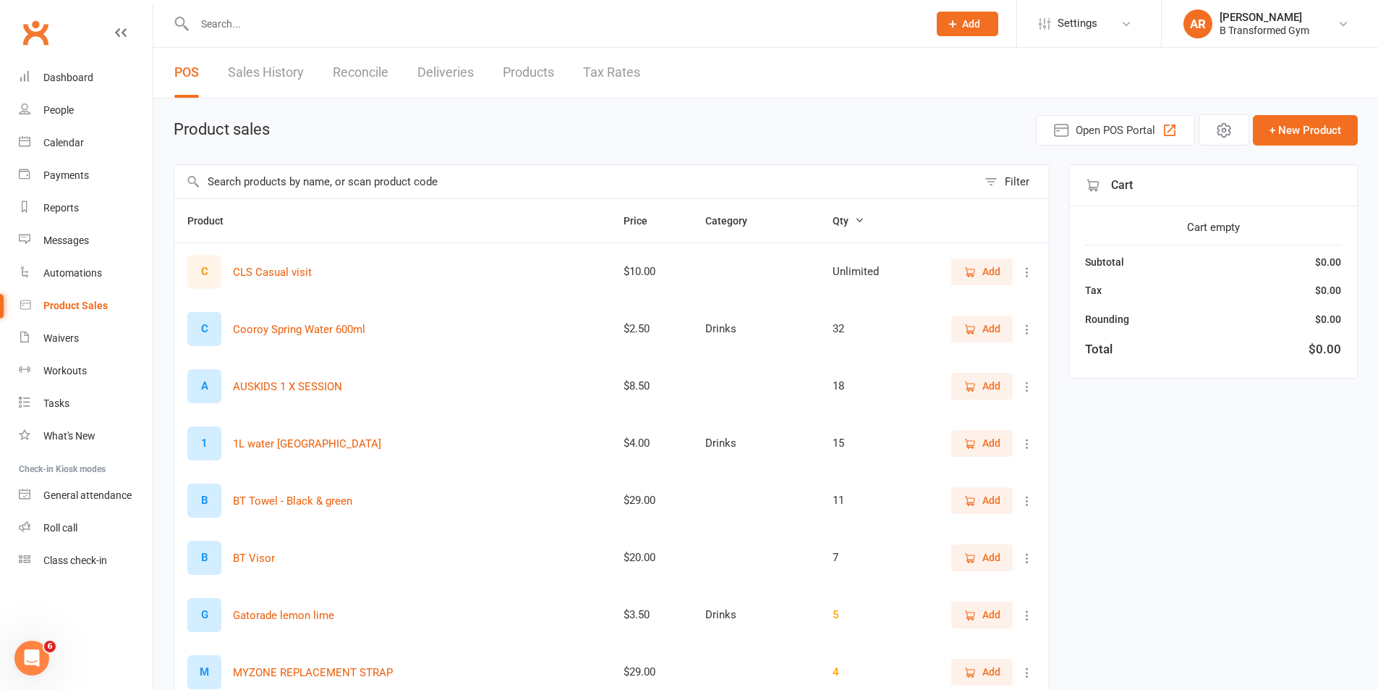
click at [325, 179] on input "text" at bounding box center [575, 181] width 803 height 33
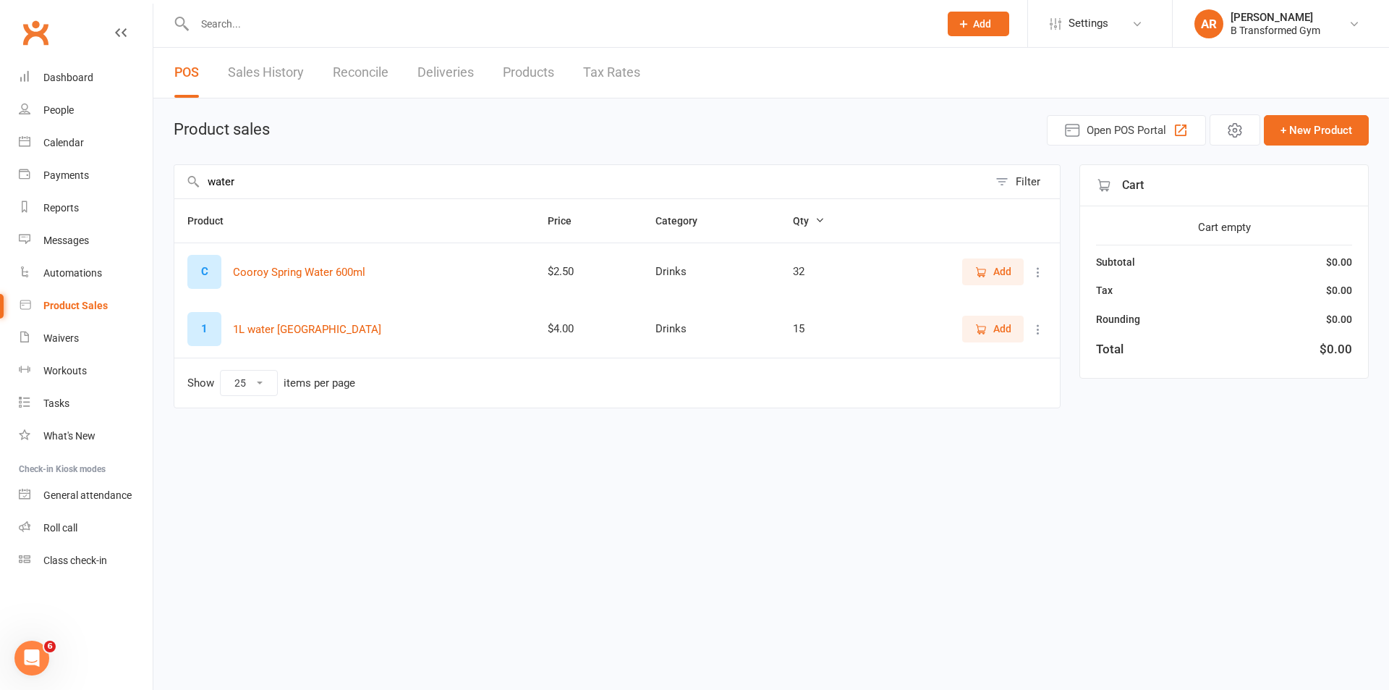
type input "water"
click at [994, 323] on span "Add" at bounding box center [1002, 329] width 18 height 16
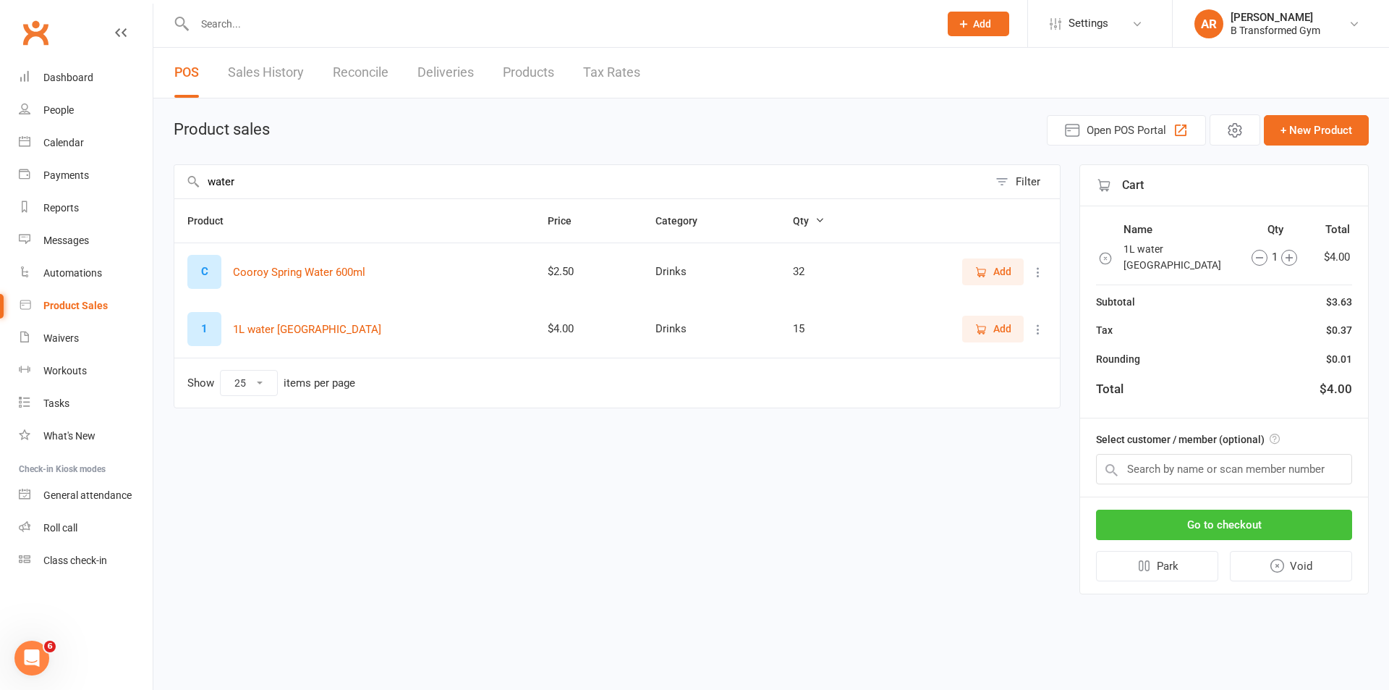
click at [1192, 525] on button "Go to checkout" at bounding box center [1224, 524] width 256 height 30
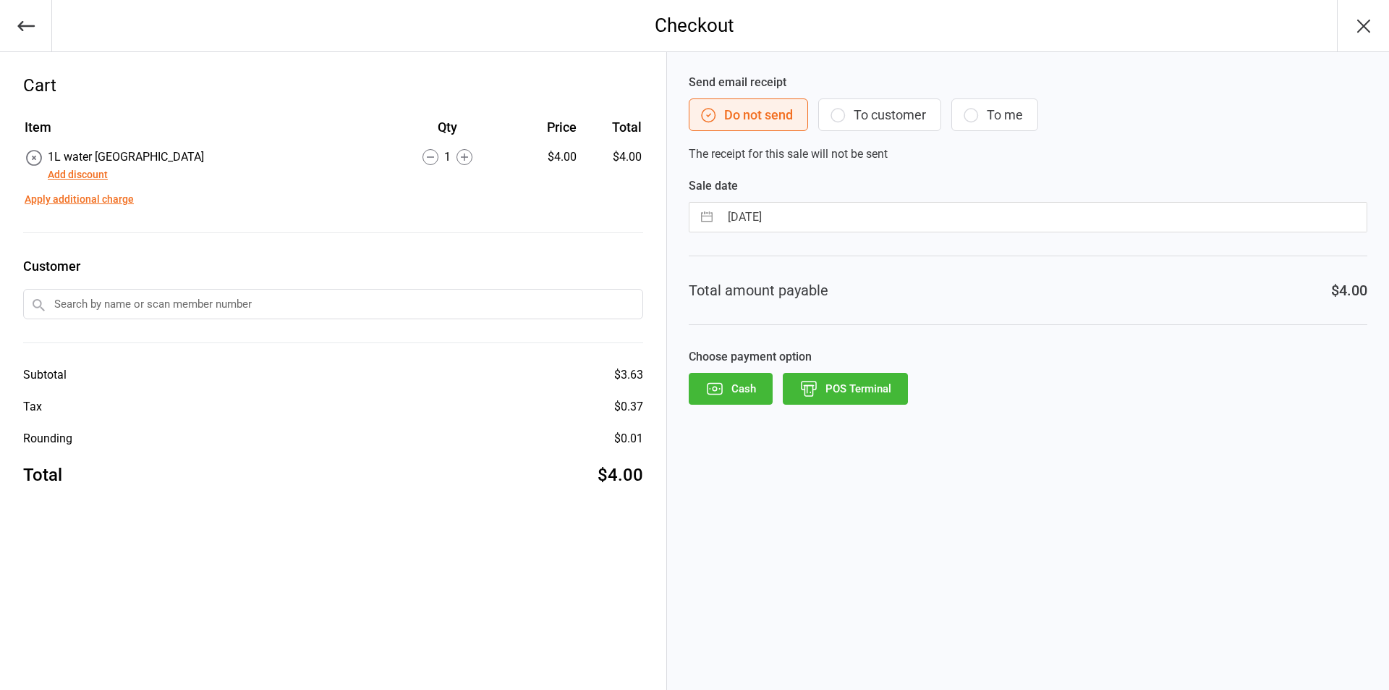
click at [730, 391] on button "Cash" at bounding box center [731, 389] width 84 height 32
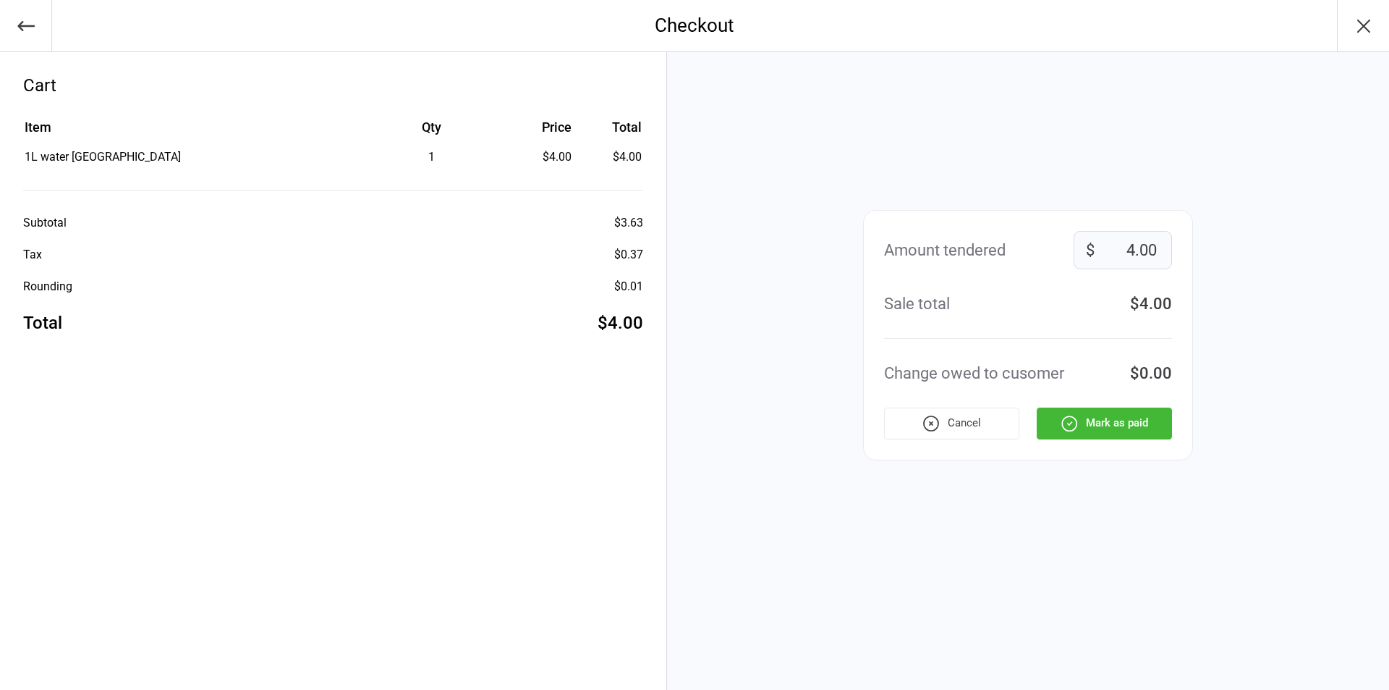
drag, startPoint x: 1106, startPoint y: 420, endPoint x: 1111, endPoint y: 428, distance: 9.3
click at [1108, 424] on button "Mark as paid" at bounding box center [1104, 423] width 135 height 32
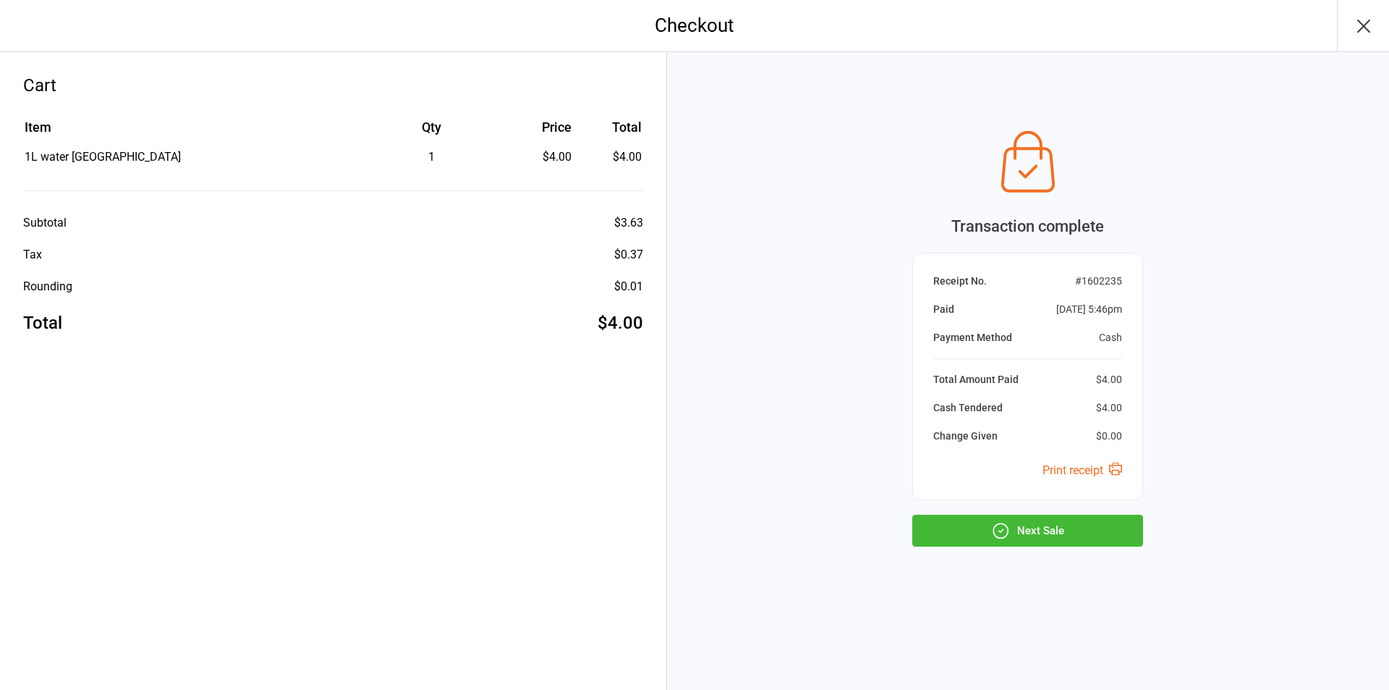
click at [1086, 529] on button "Next Sale" at bounding box center [1027, 530] width 231 height 32
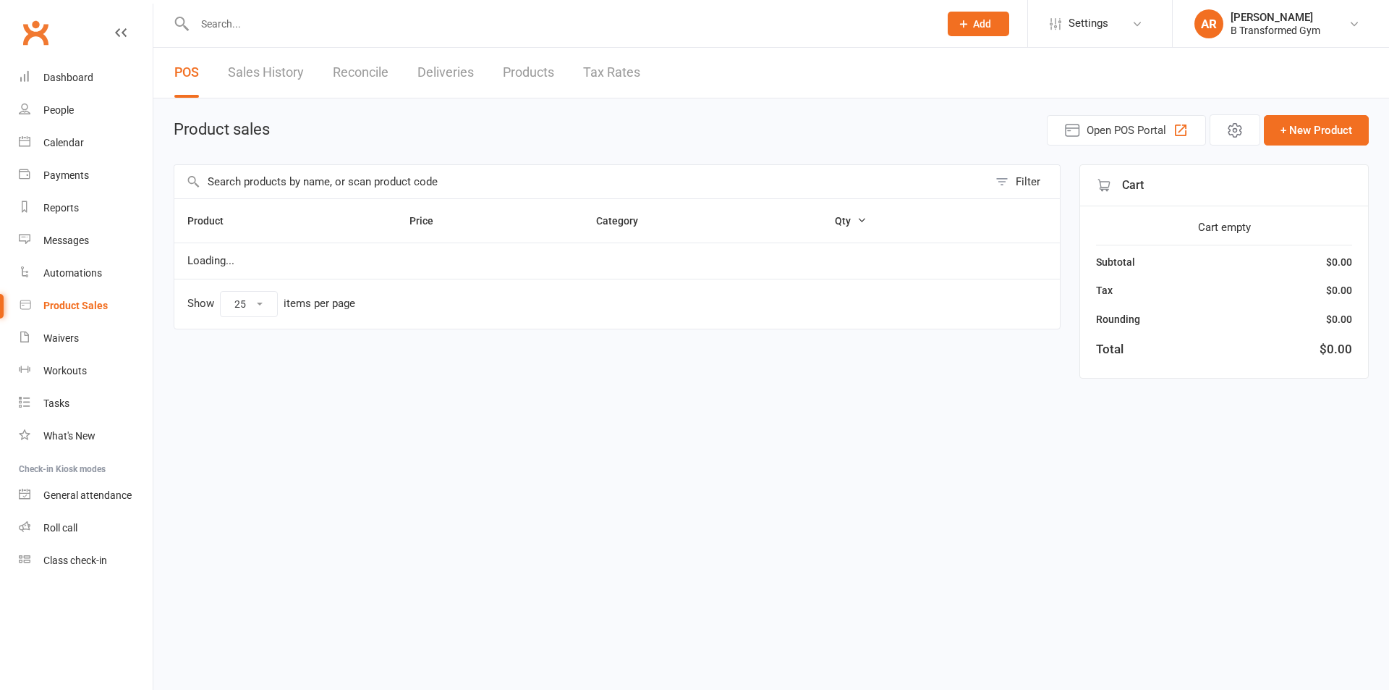
select select "25"
